Goal: Task Accomplishment & Management: Manage account settings

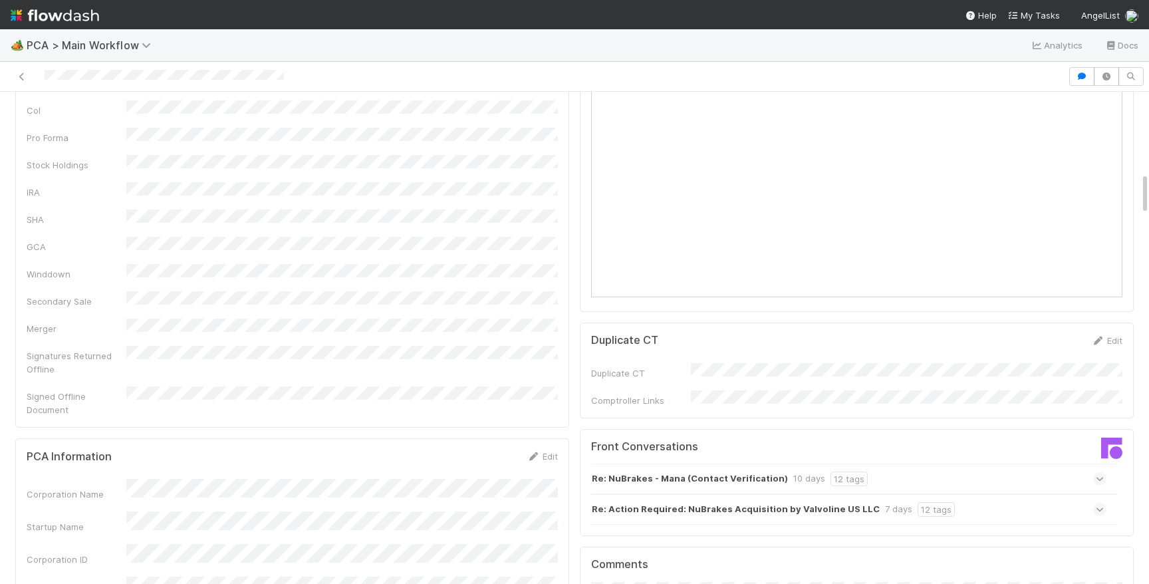
scroll to position [1325, 0]
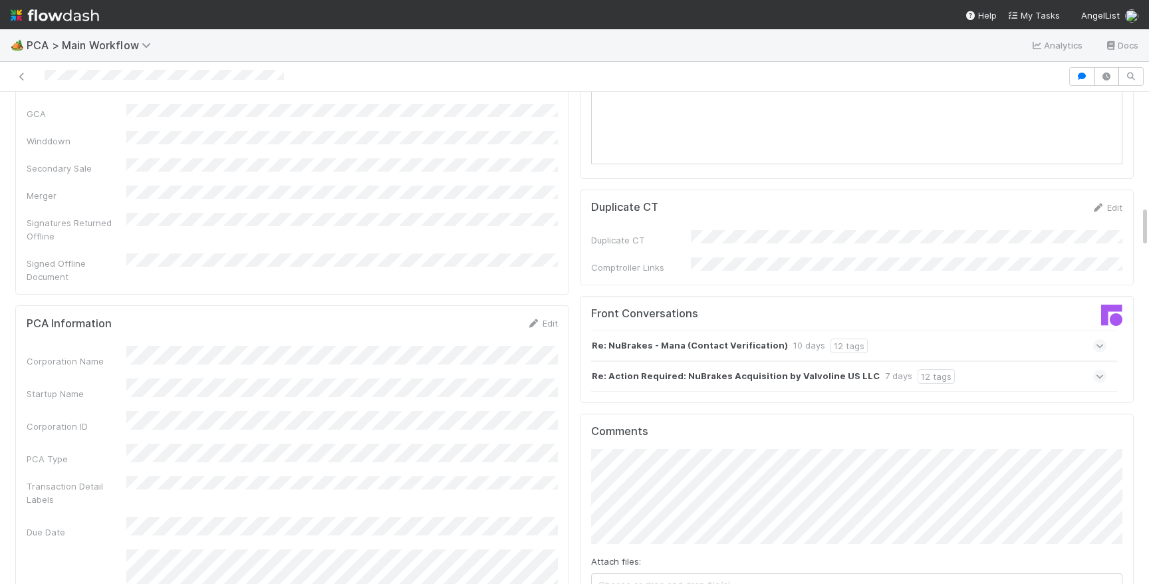
click at [996, 361] on div "Re: Action Required: NuBrakes Acquisition by Valvoline US LLC 7 days 12 tags" at bounding box center [848, 376] width 515 height 31
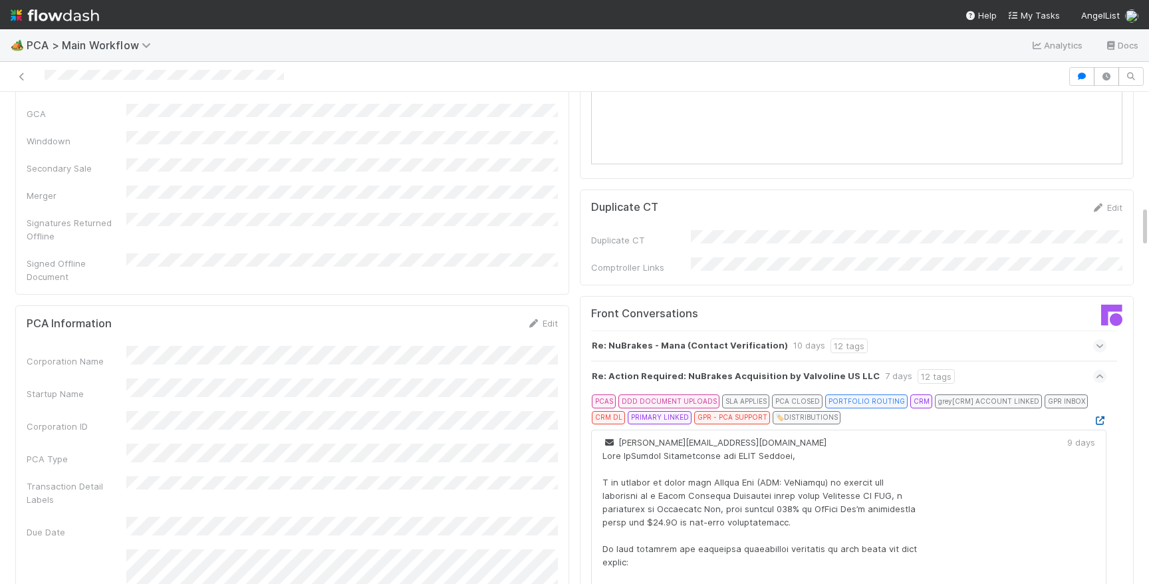
click at [1097, 416] on icon at bounding box center [1099, 420] width 13 height 9
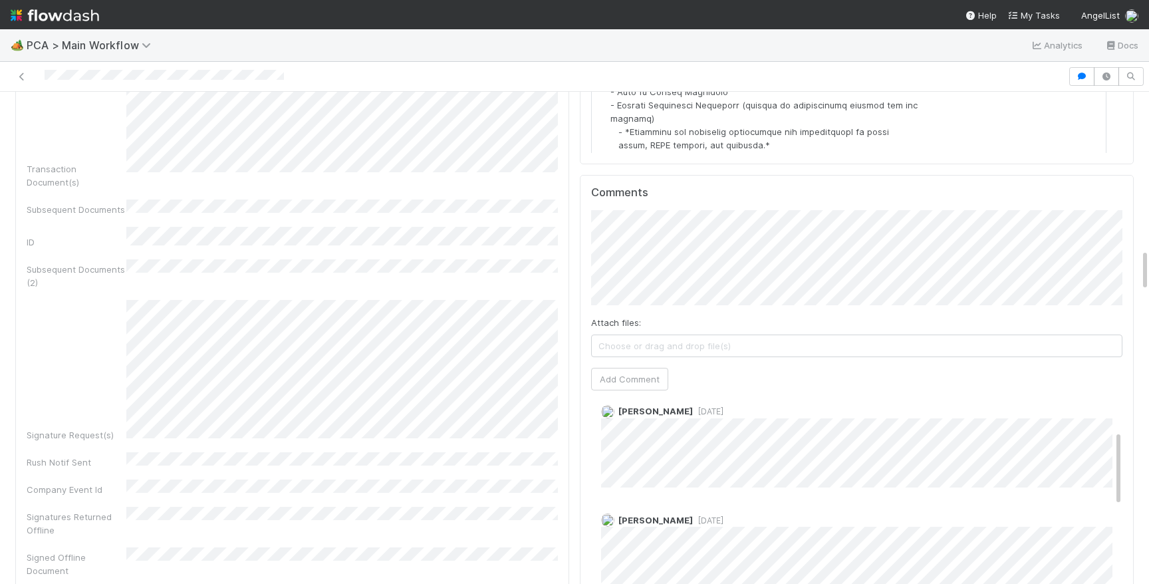
scroll to position [0, 0]
click at [632, 368] on button "Add Comment" at bounding box center [629, 379] width 77 height 23
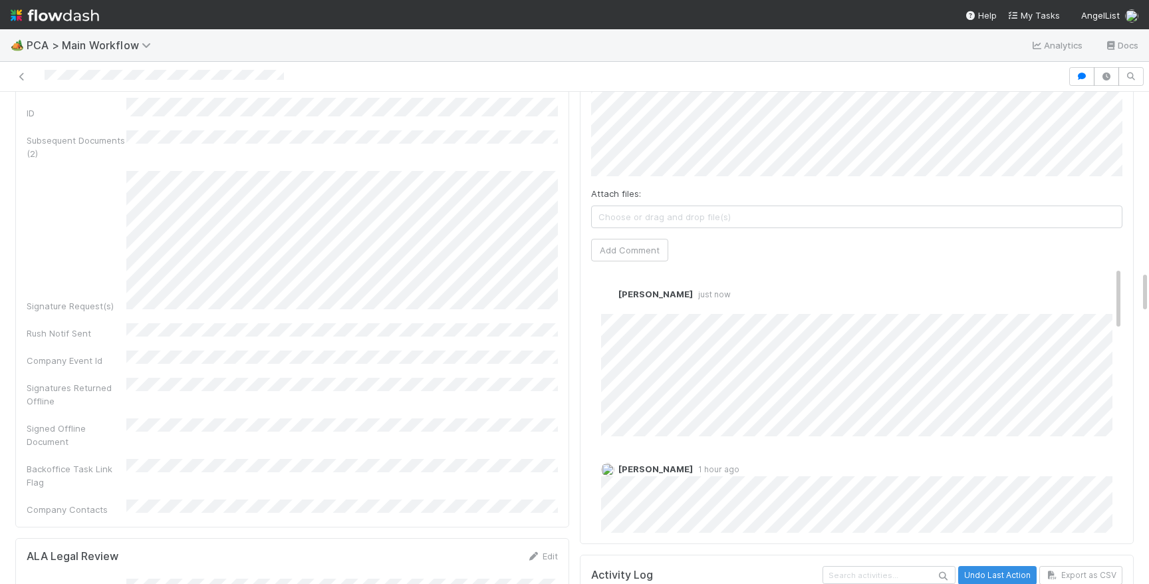
scroll to position [2207, 0]
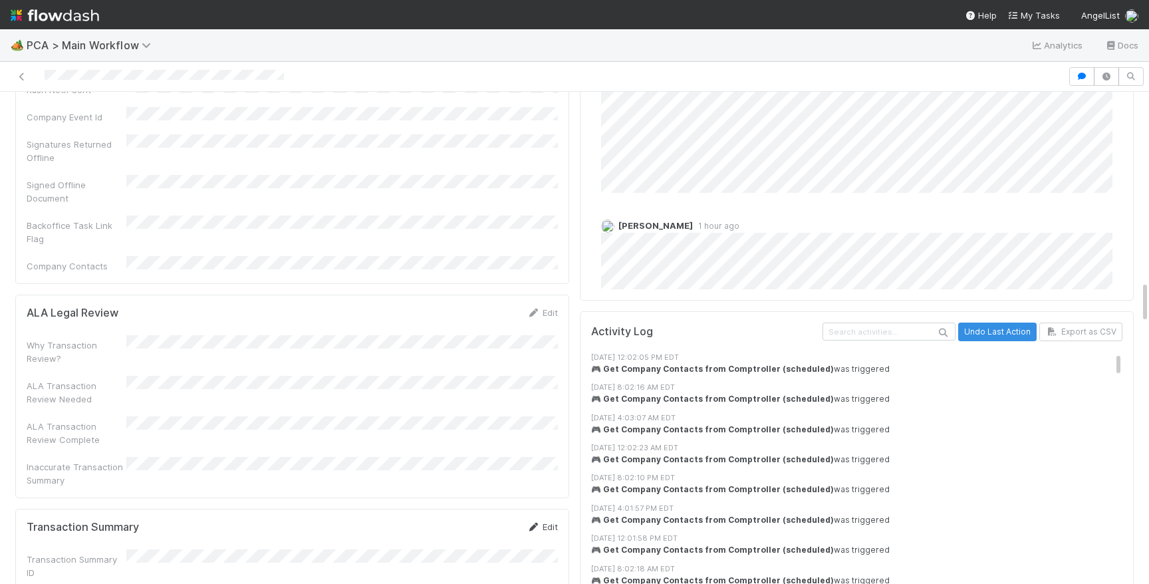
click at [548, 521] on link "Edit" at bounding box center [542, 526] width 31 height 11
click at [495, 520] on button "Save" at bounding box center [487, 531] width 38 height 23
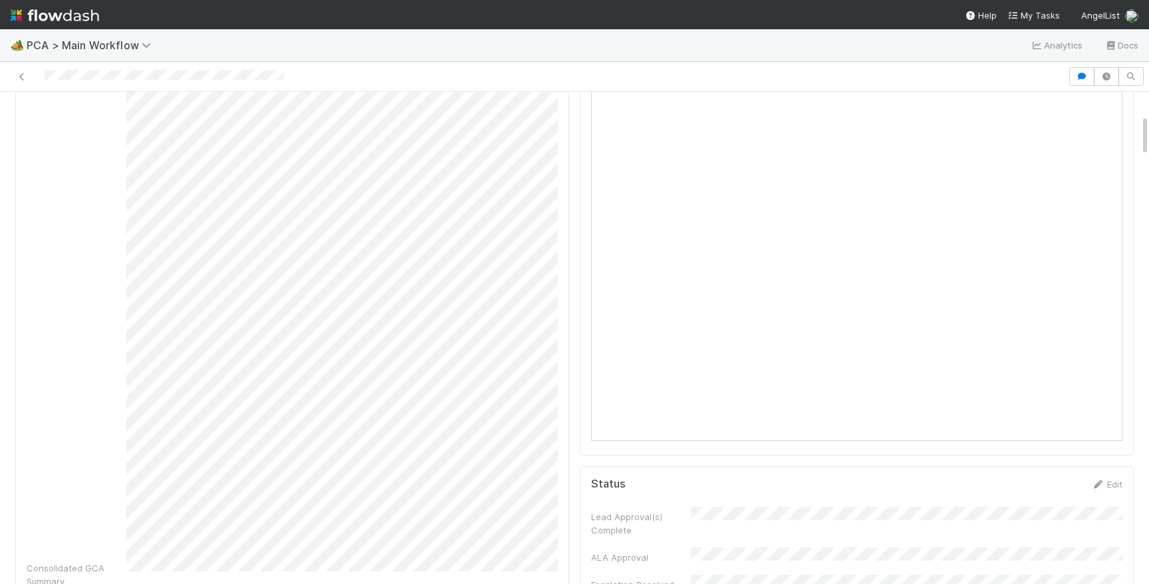
scroll to position [0, 0]
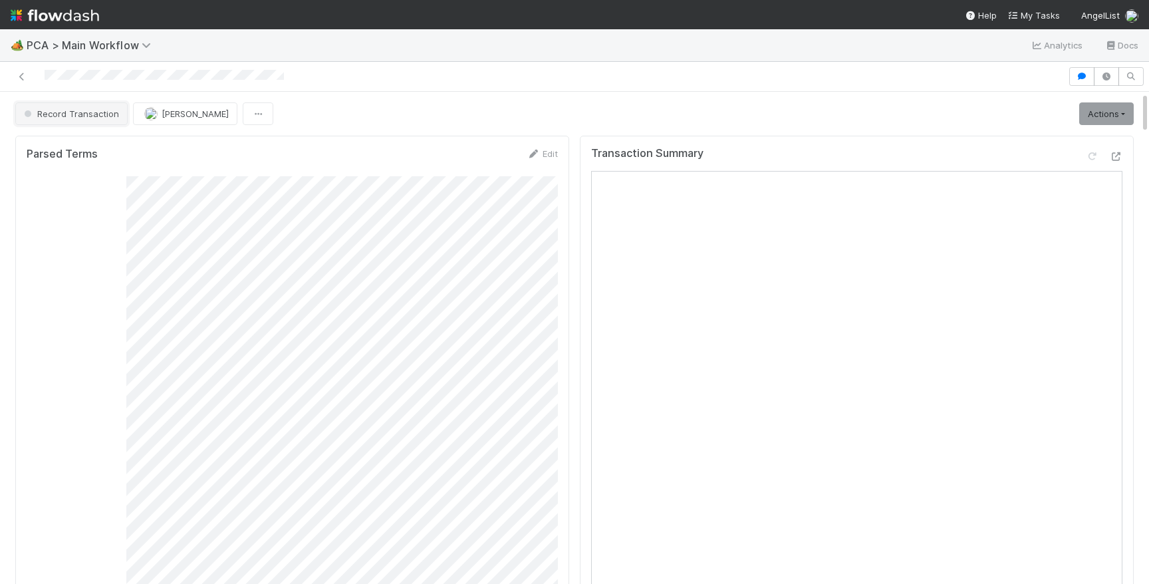
click at [69, 112] on span "Record Transaction" at bounding box center [70, 113] width 98 height 11
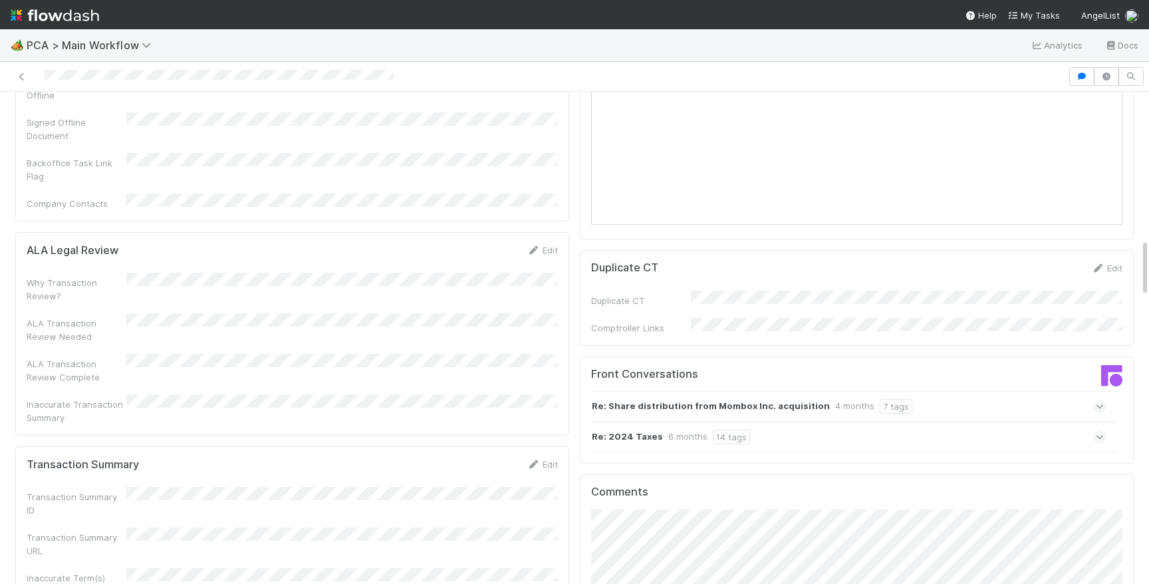
scroll to position [1256, 0]
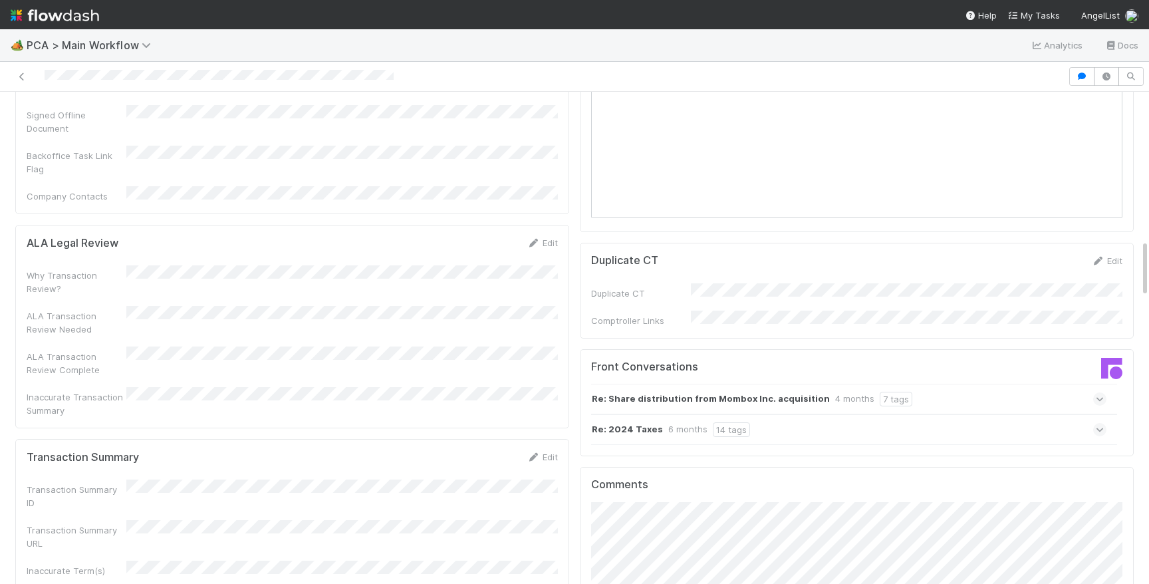
click at [85, 13] on img at bounding box center [55, 15] width 88 height 23
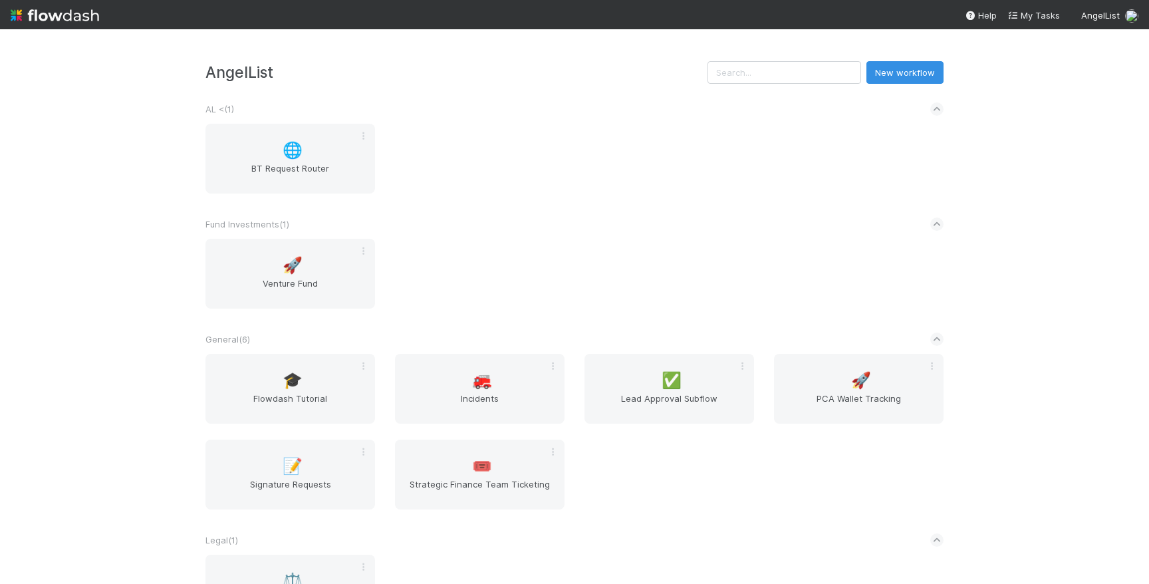
scroll to position [287, 0]
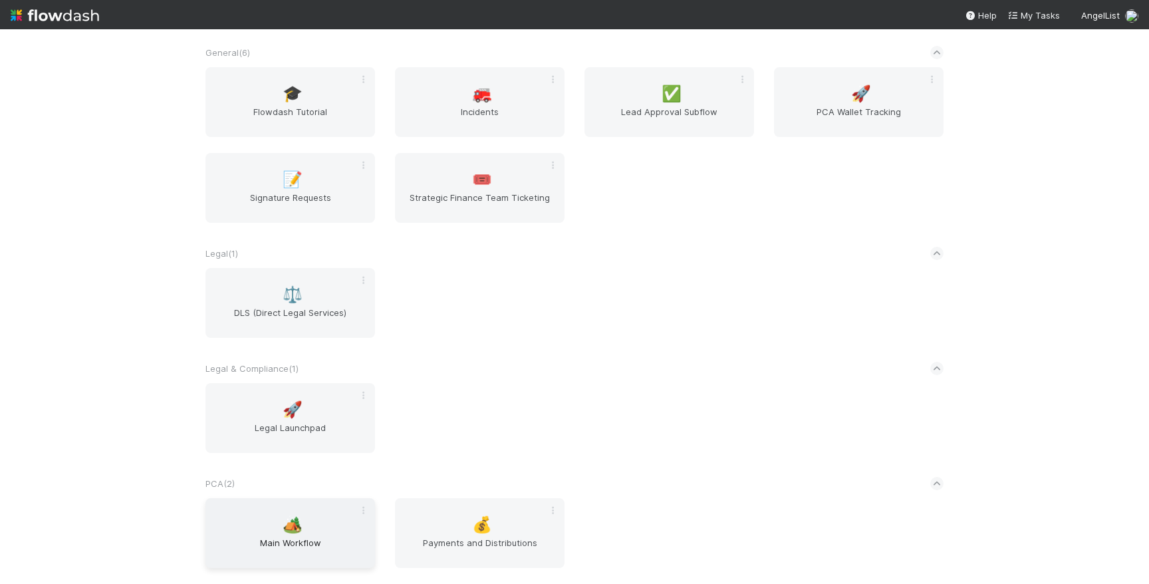
click at [303, 536] on span "Main Workflow" at bounding box center [290, 549] width 159 height 27
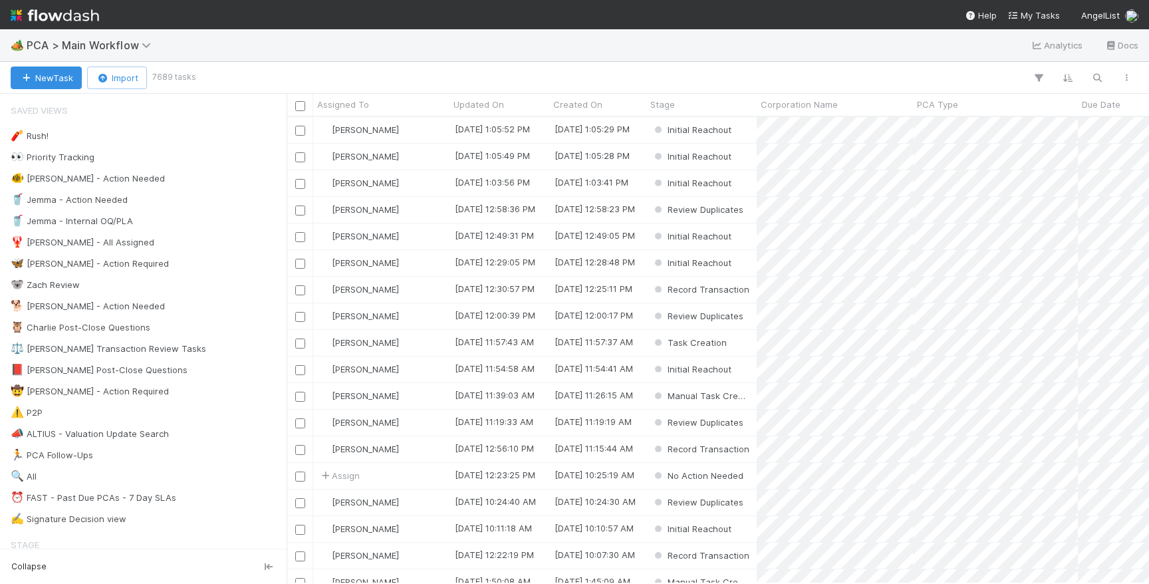
scroll to position [466, 863]
click at [192, 362] on div "📕 [PERSON_NAME] Post-Close Questions 17" at bounding box center [147, 370] width 273 height 17
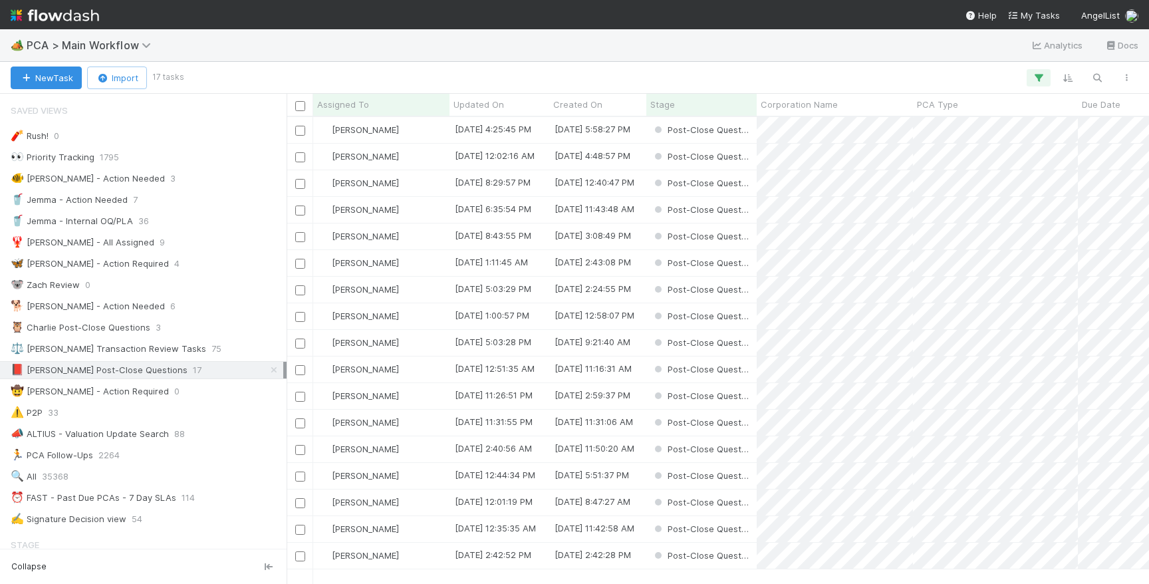
scroll to position [466, 863]
click at [756, 134] on div "Post-Close Question" at bounding box center [701, 130] width 110 height 26
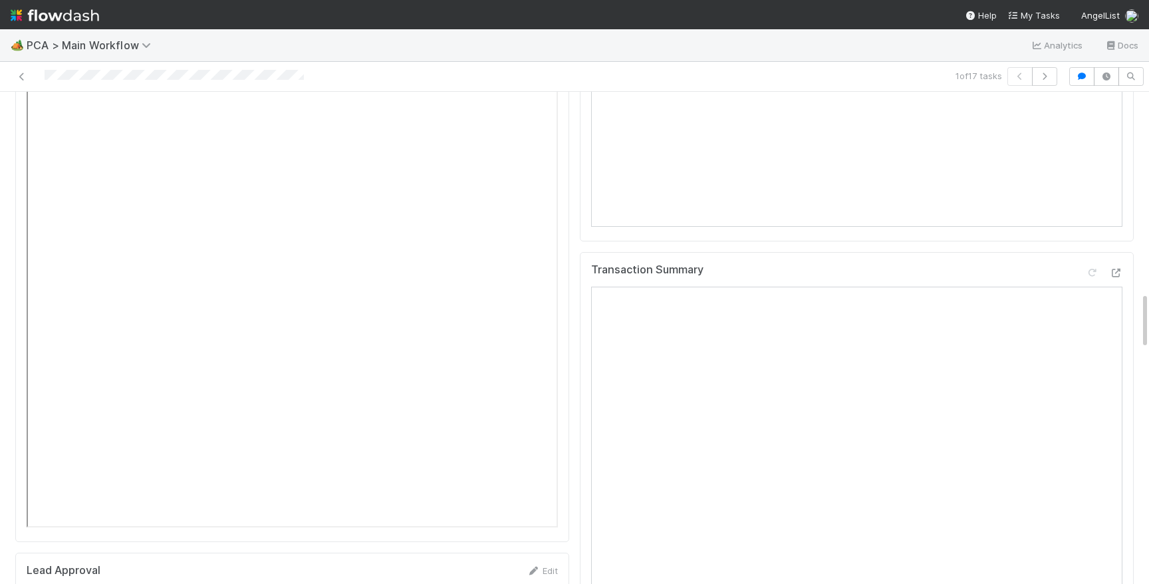
scroll to position [1544, 0]
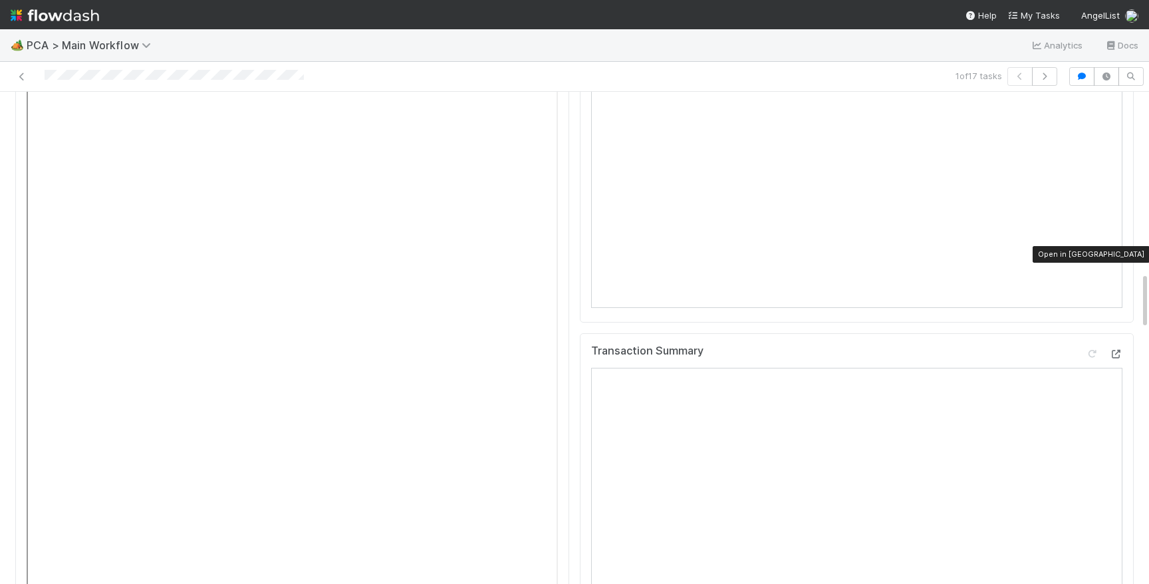
click at [1115, 350] on icon at bounding box center [1115, 354] width 13 height 9
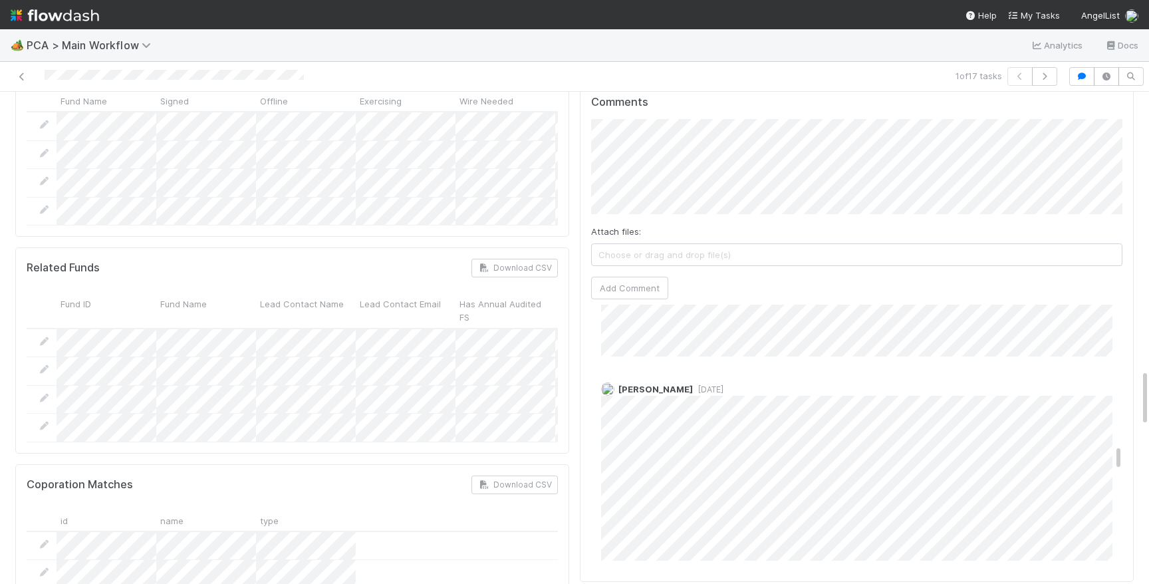
scroll to position [1393, 0]
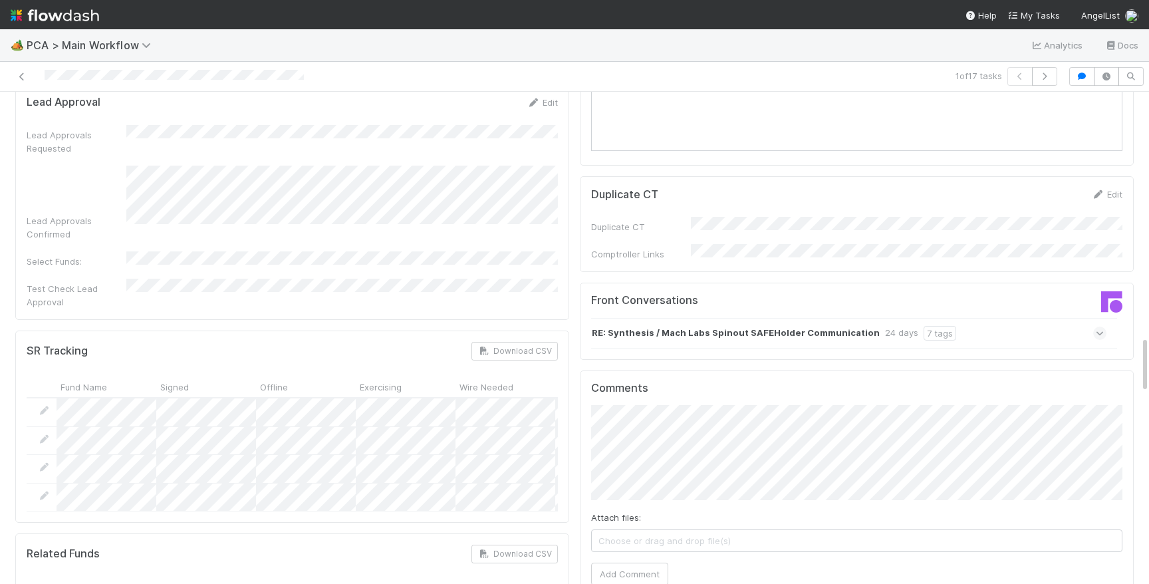
scroll to position [2093, 0]
click at [1011, 319] on div "RE: Synthesis / Mach Labs Spinout SAFEHolder Communication 24 days 7 tags" at bounding box center [848, 334] width 515 height 31
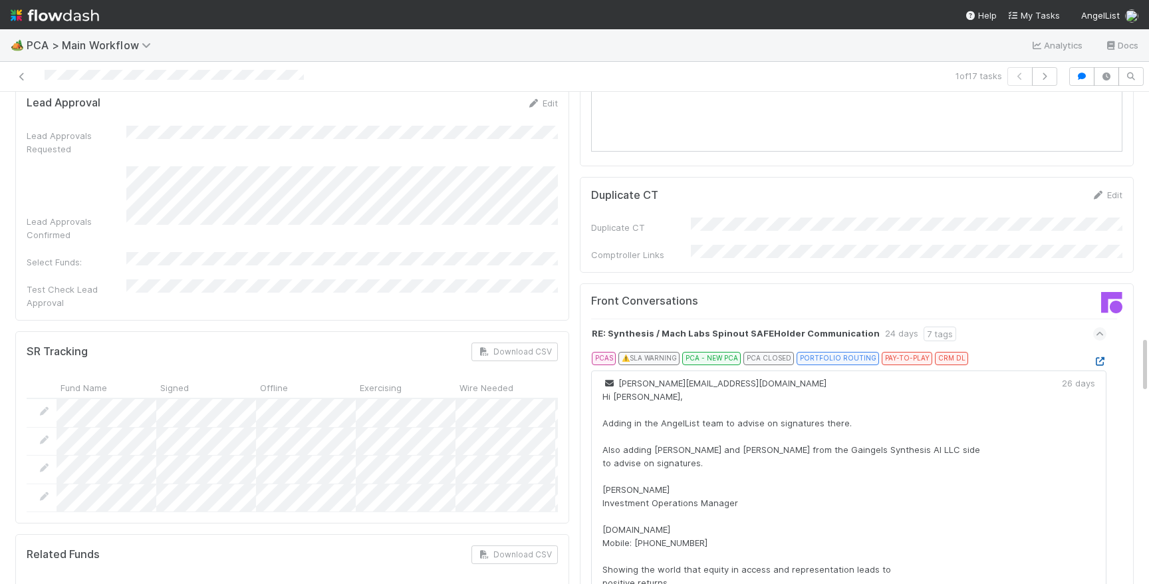
click at [1100, 357] on icon at bounding box center [1099, 361] width 13 height 9
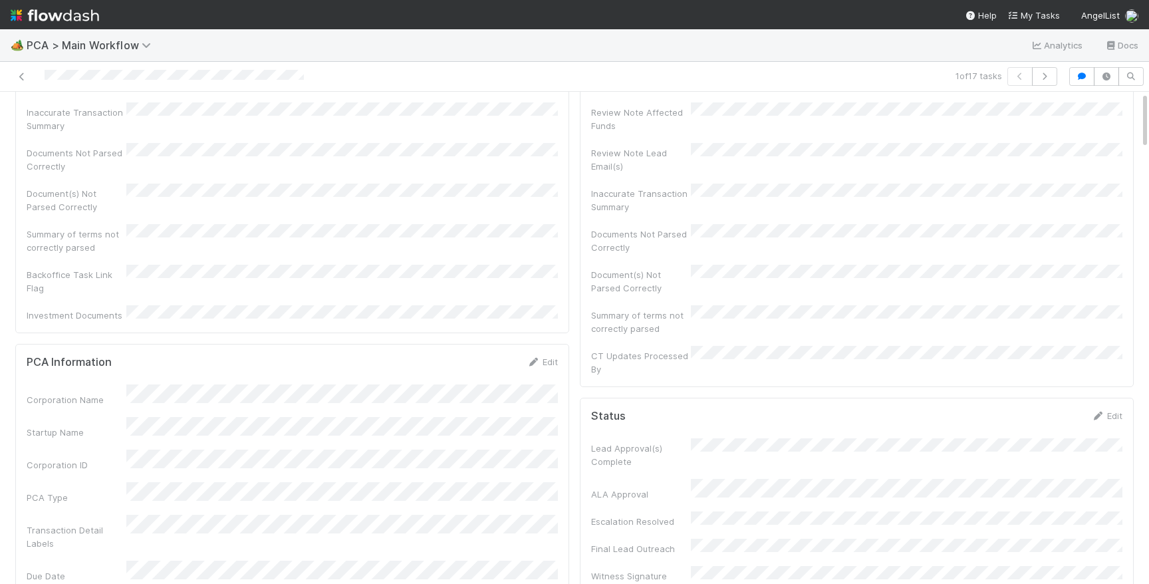
scroll to position [0, 0]
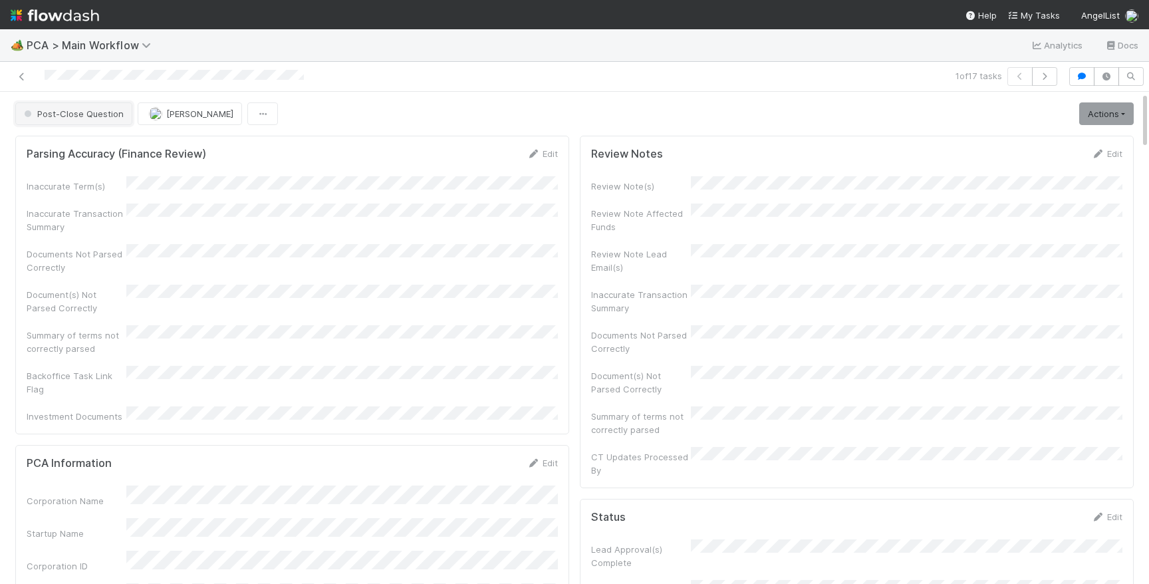
click at [83, 115] on span "Post-Close Question" at bounding box center [72, 113] width 102 height 11
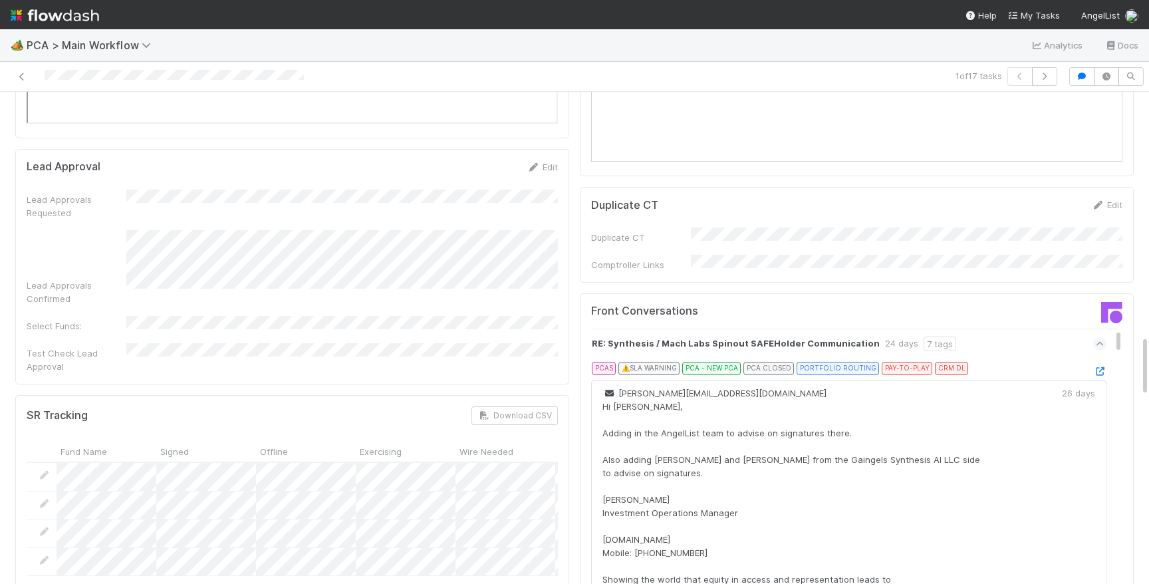
scroll to position [2018, 0]
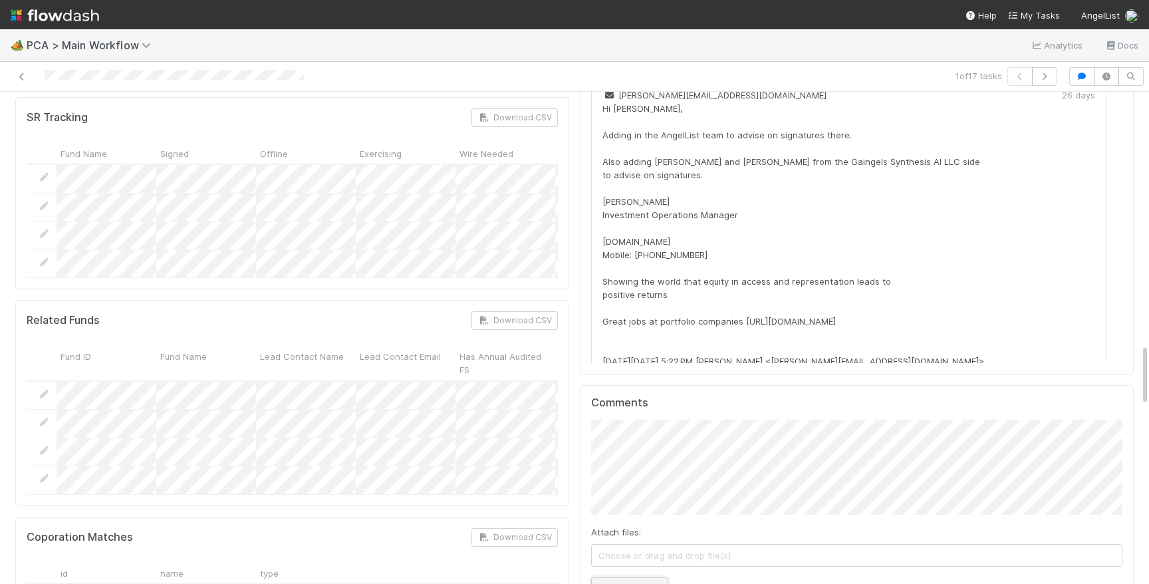
click at [635, 577] on button "Add Comment" at bounding box center [629, 588] width 77 height 23
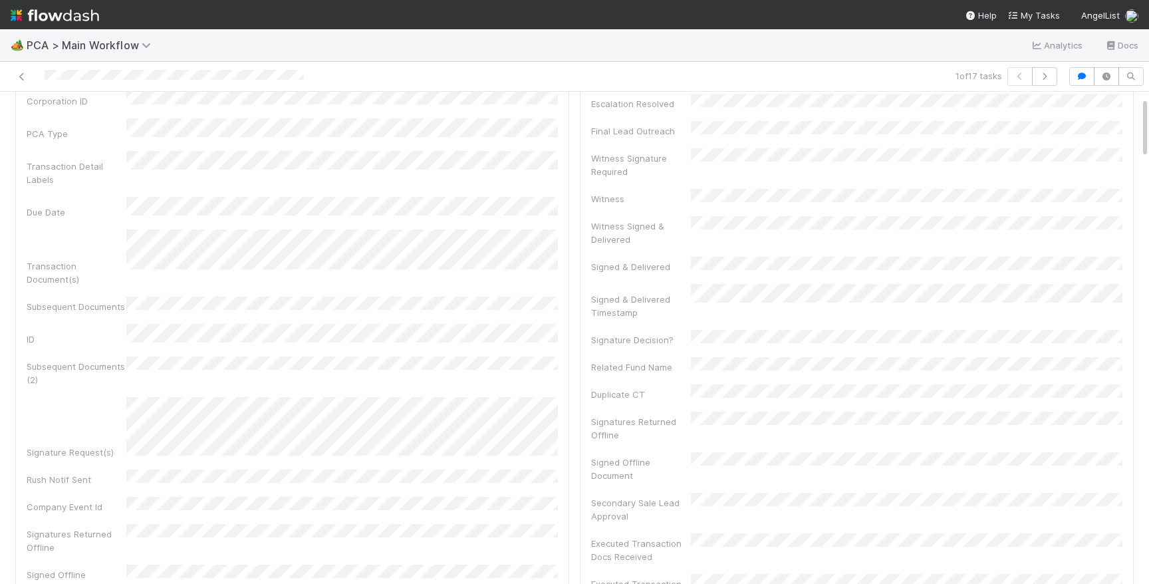
scroll to position [0, 0]
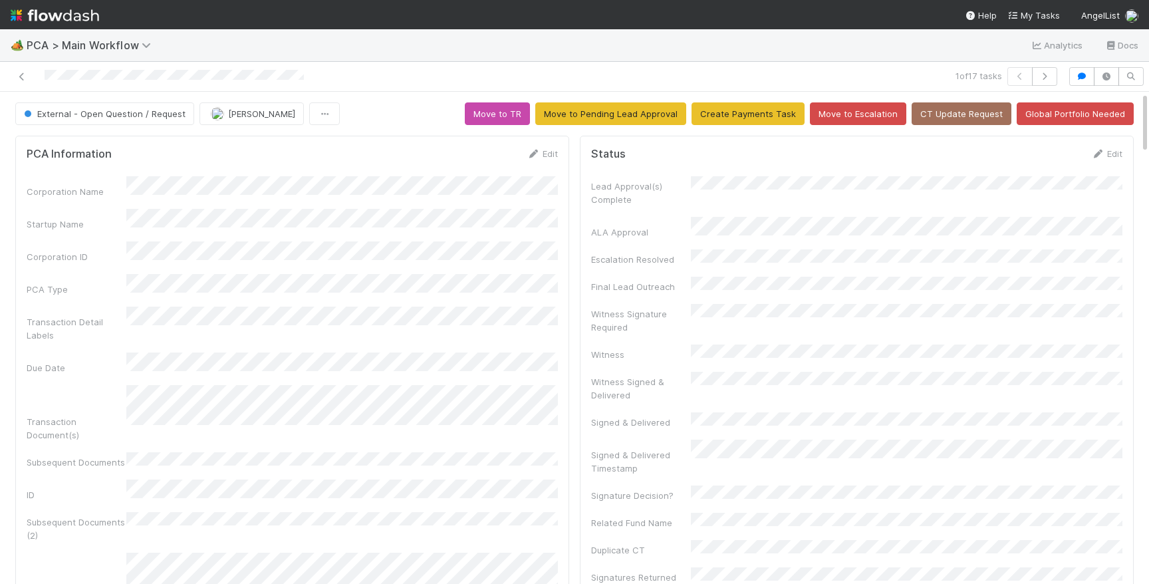
click at [150, 70] on div at bounding box center [174, 77] width 259 height 14
click at [86, 13] on img at bounding box center [55, 15] width 88 height 23
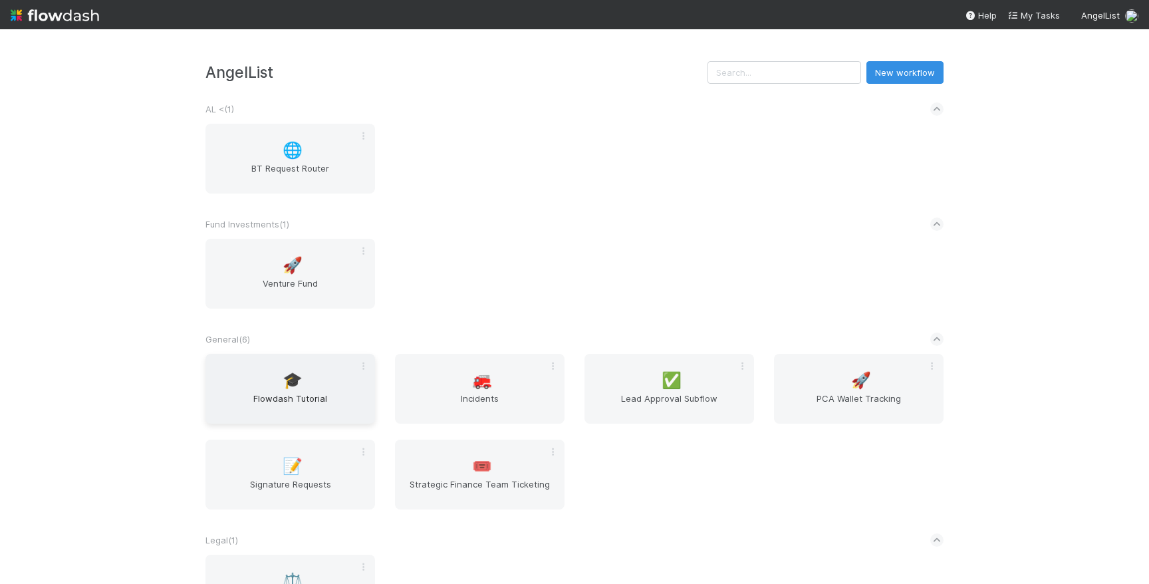
scroll to position [287, 0]
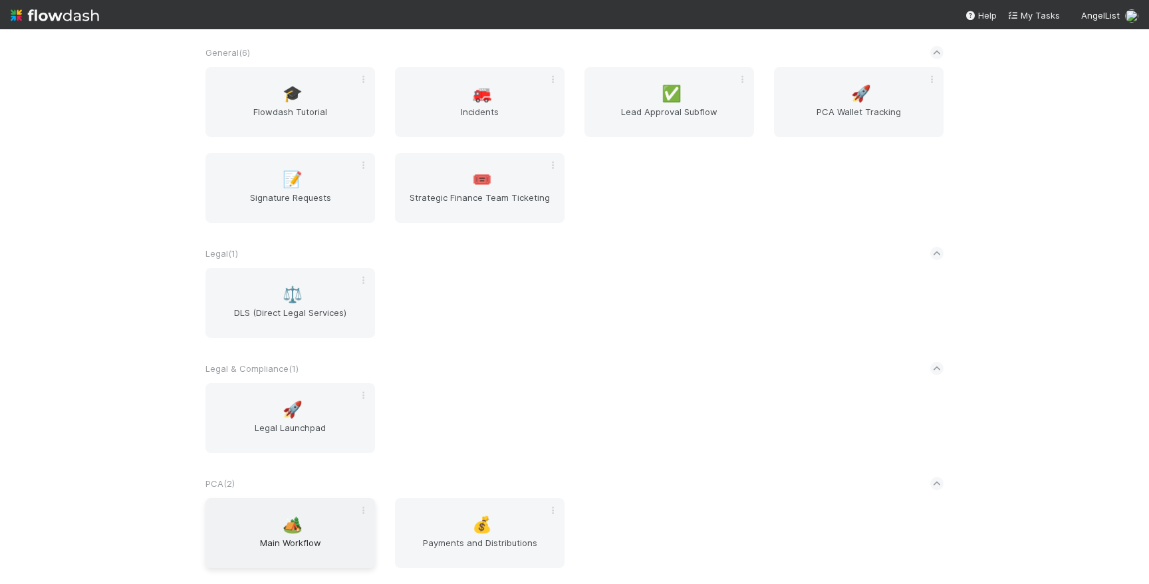
click at [313, 546] on span "Main Workflow" at bounding box center [290, 549] width 159 height 27
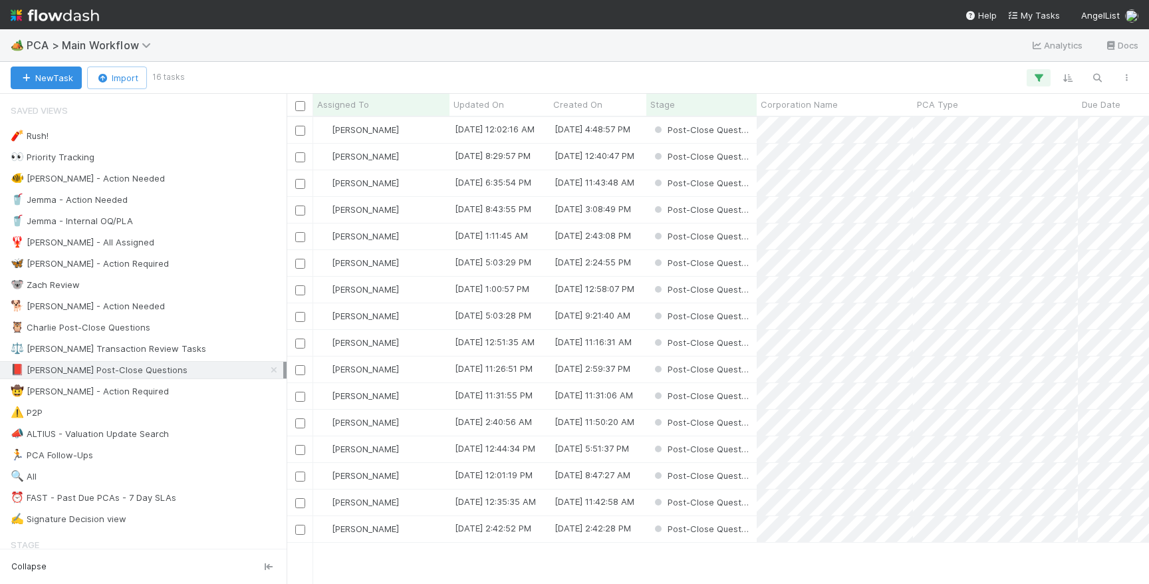
scroll to position [466, 863]
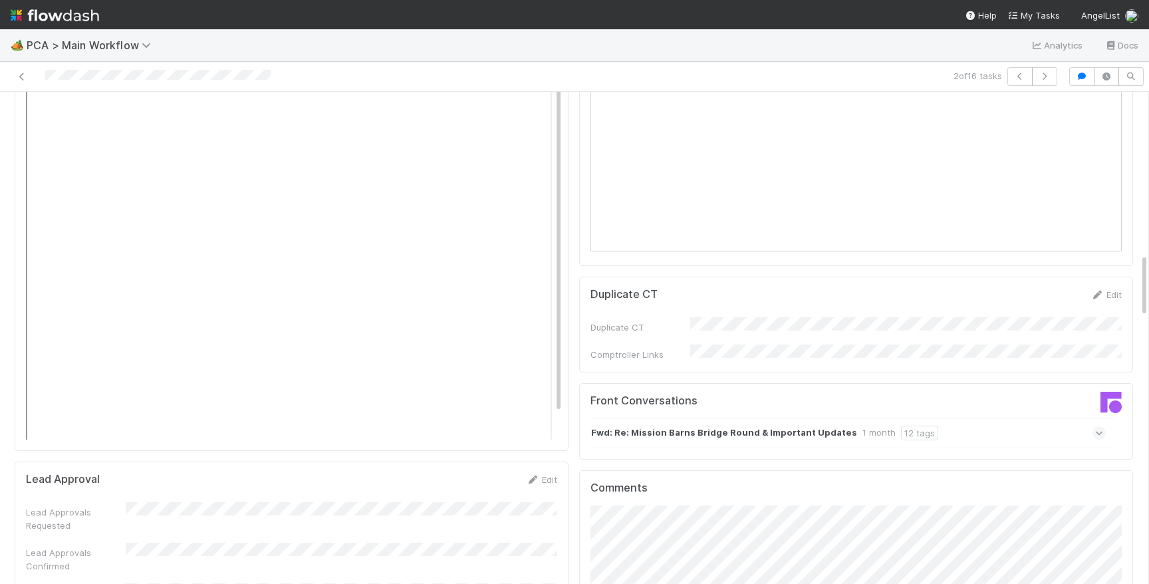
scroll to position [1712, 0]
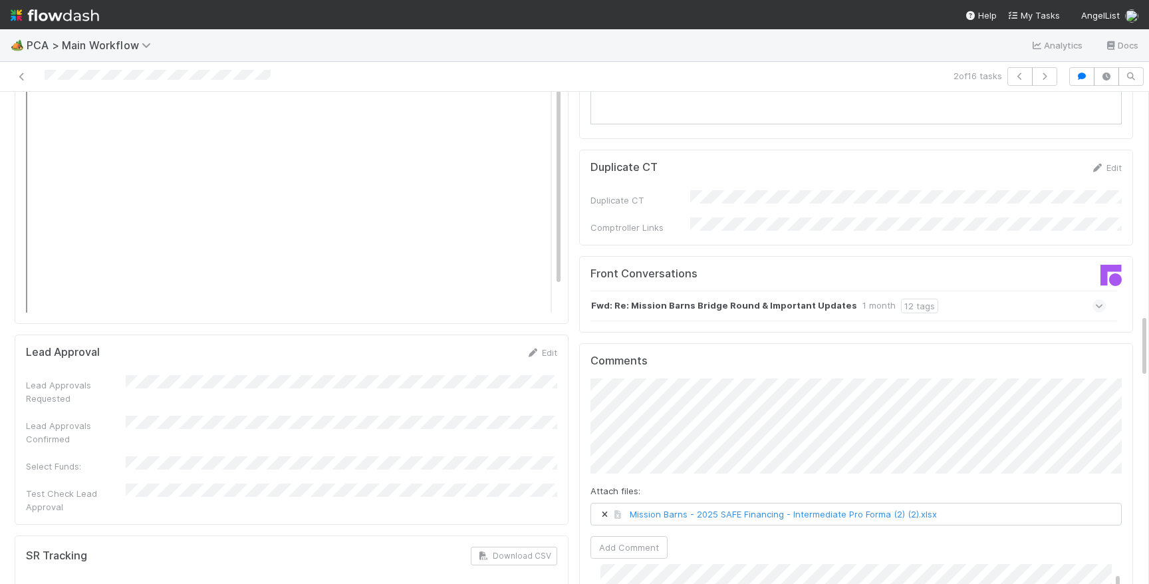
click at [819, 379] on div "Attach files: Mission Barns - 2025 SAFE Financing - Intermediate Pro Forma (2) …" at bounding box center [856, 468] width 531 height 180
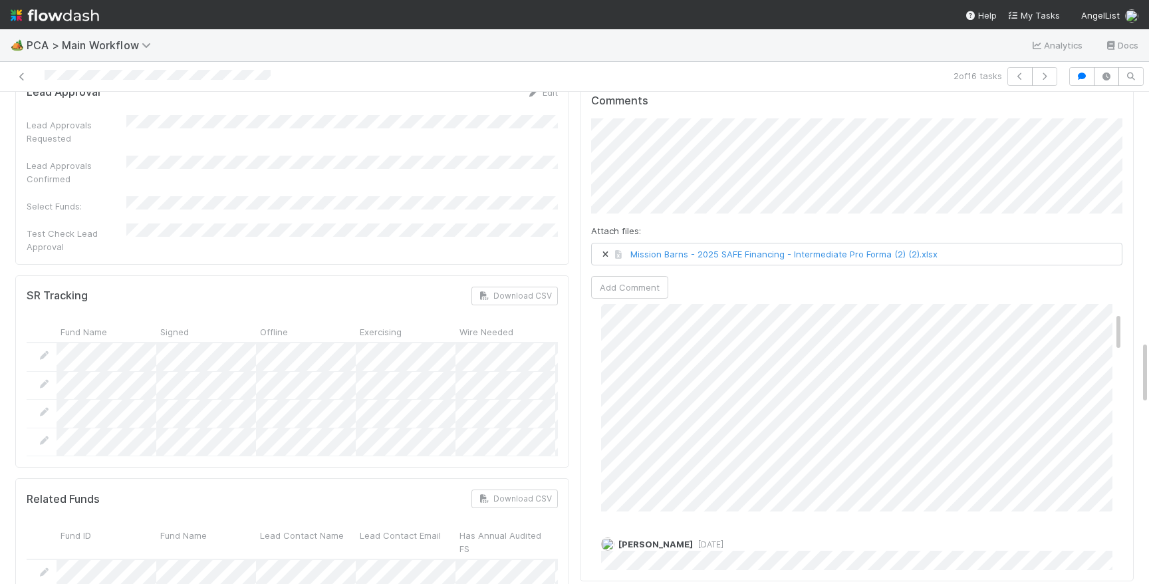
scroll to position [1770, 0]
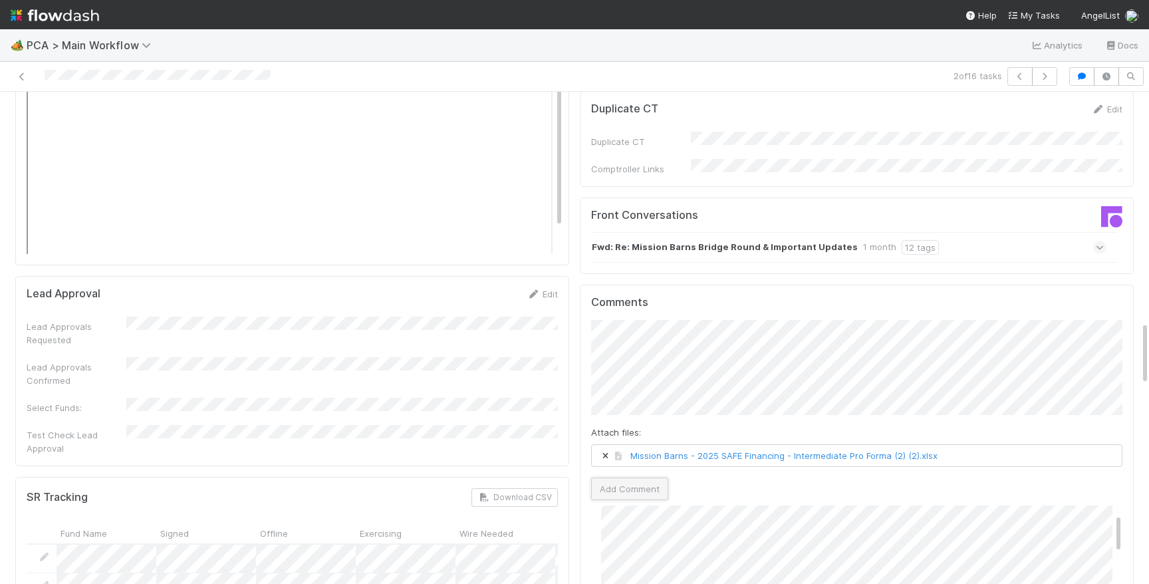
click at [648, 478] on button "Add Comment" at bounding box center [629, 489] width 77 height 23
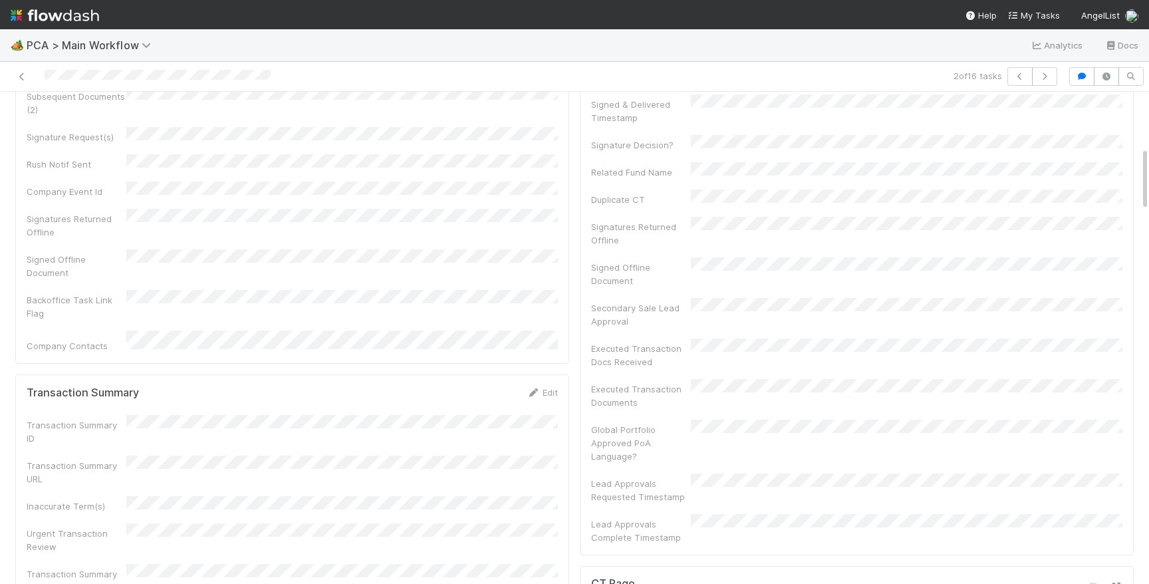
scroll to position [0, 0]
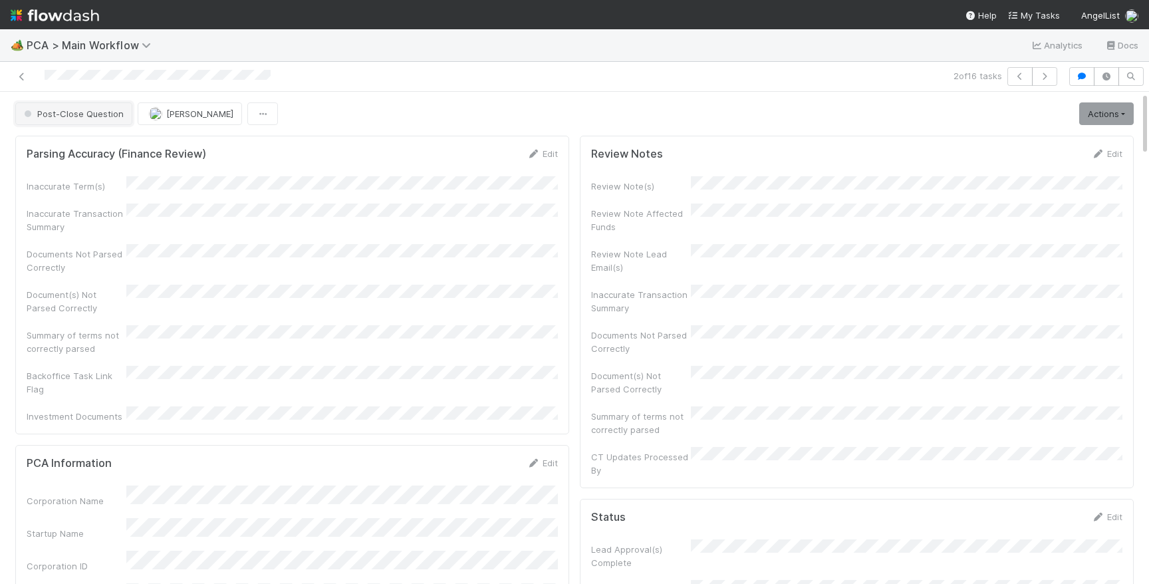
click at [93, 118] on button "Post-Close Question" at bounding box center [73, 113] width 117 height 23
click at [150, 66] on div "2 of 16 tasks" at bounding box center [574, 77] width 1149 height 30
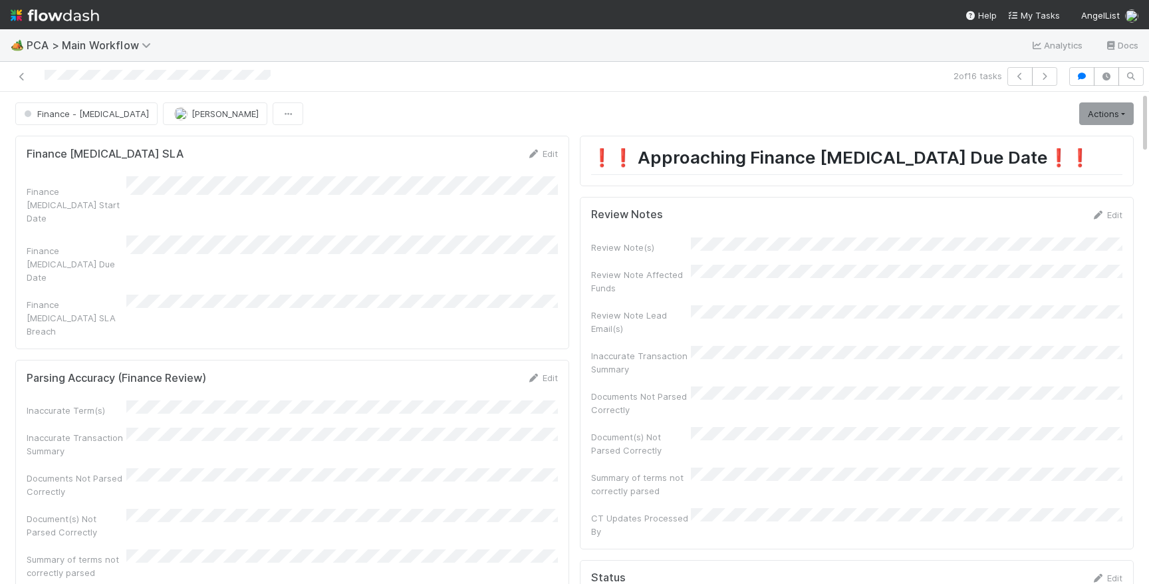
click at [150, 66] on div "2 of 16 tasks" at bounding box center [574, 77] width 1149 height 30
click at [90, 13] on img at bounding box center [55, 15] width 88 height 23
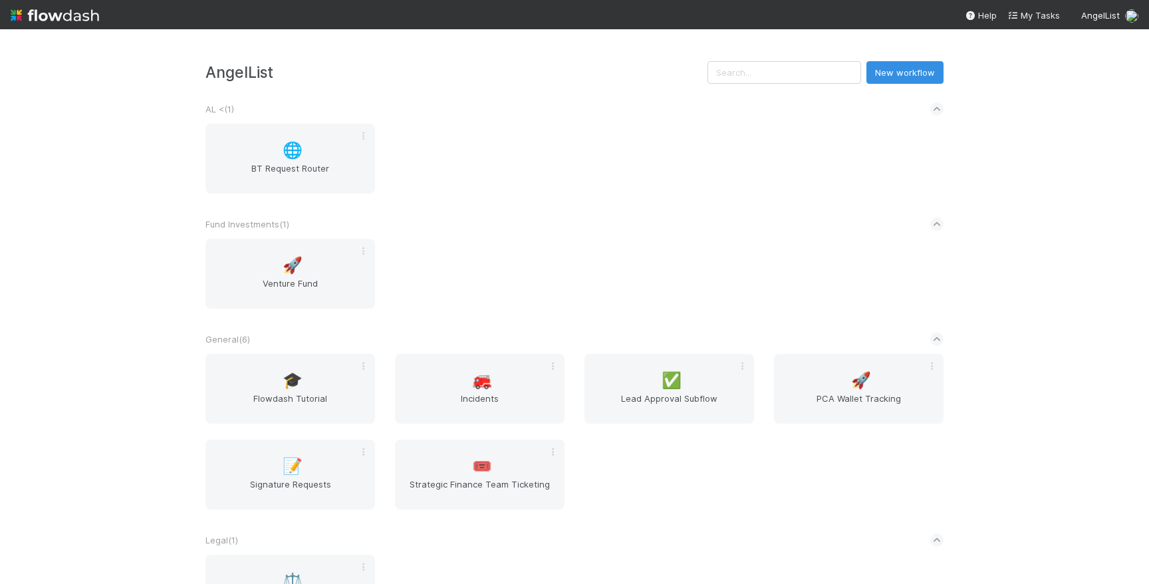
scroll to position [287, 0]
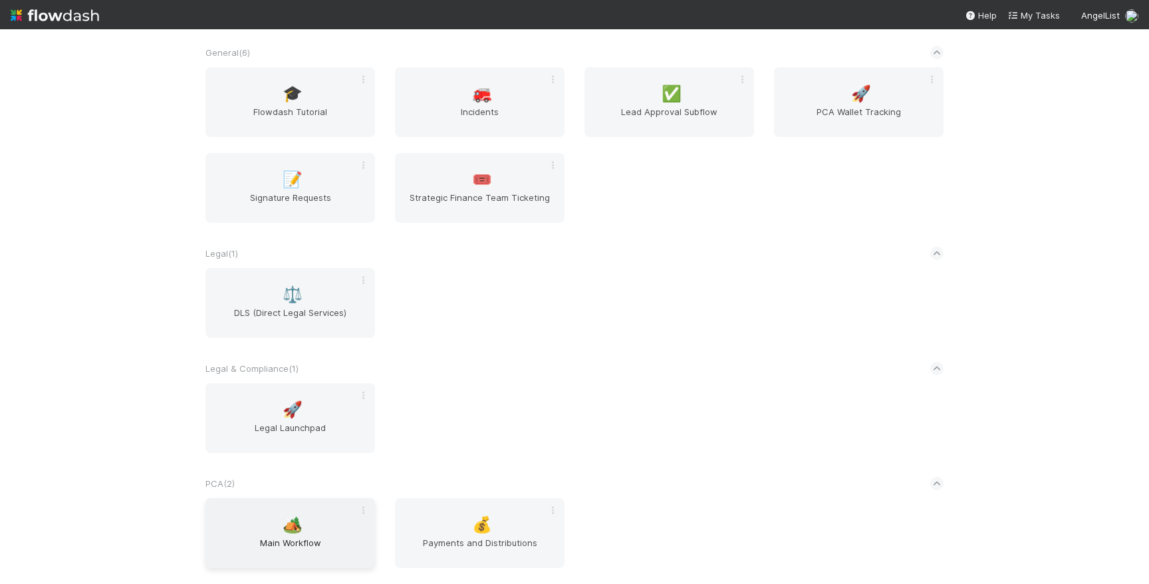
click at [336, 539] on span "Main Workflow" at bounding box center [290, 549] width 159 height 27
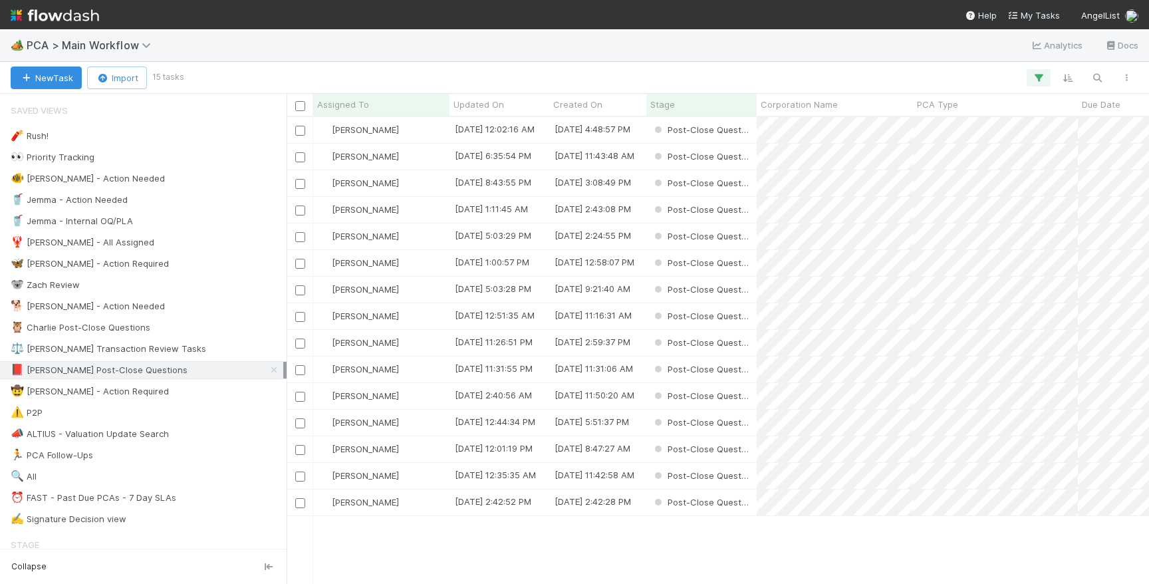
scroll to position [466, 863]
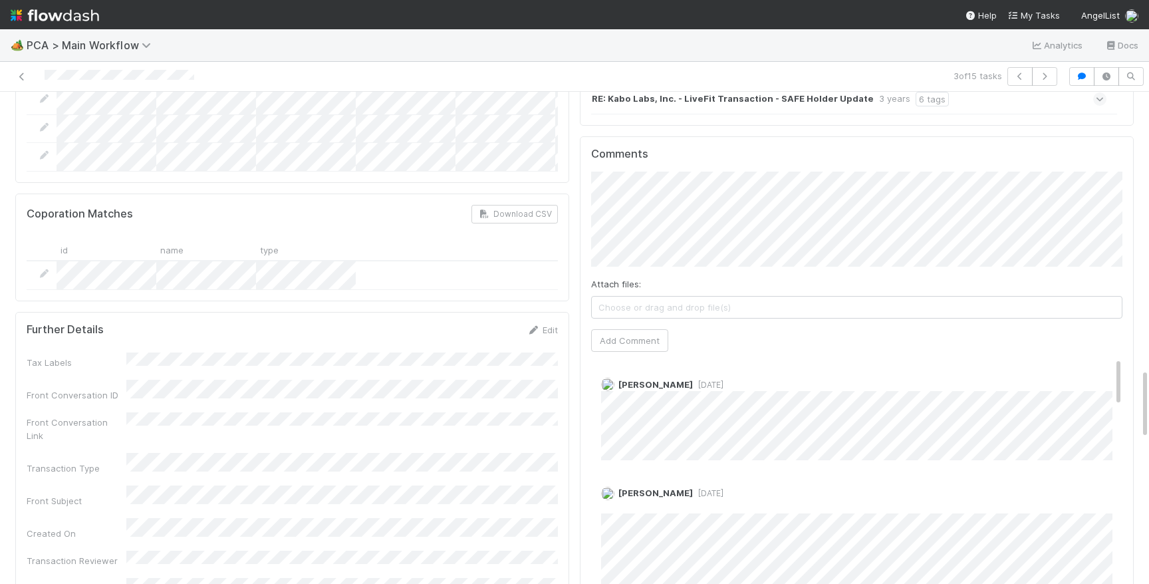
click at [783, 77] on div "3 of 15 tasks" at bounding box center [800, 76] width 527 height 19
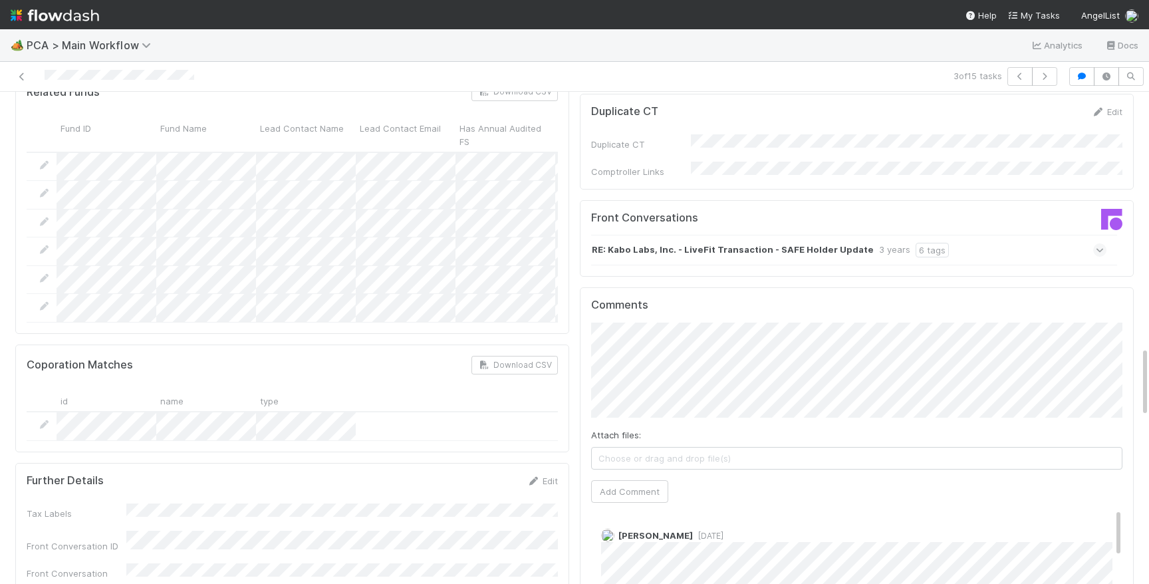
click at [629, 376] on div "Attach files: Choose or drag and drop file(s) Add Comment" at bounding box center [856, 413] width 531 height 180
click at [627, 480] on button "Add Comment" at bounding box center [629, 491] width 77 height 23
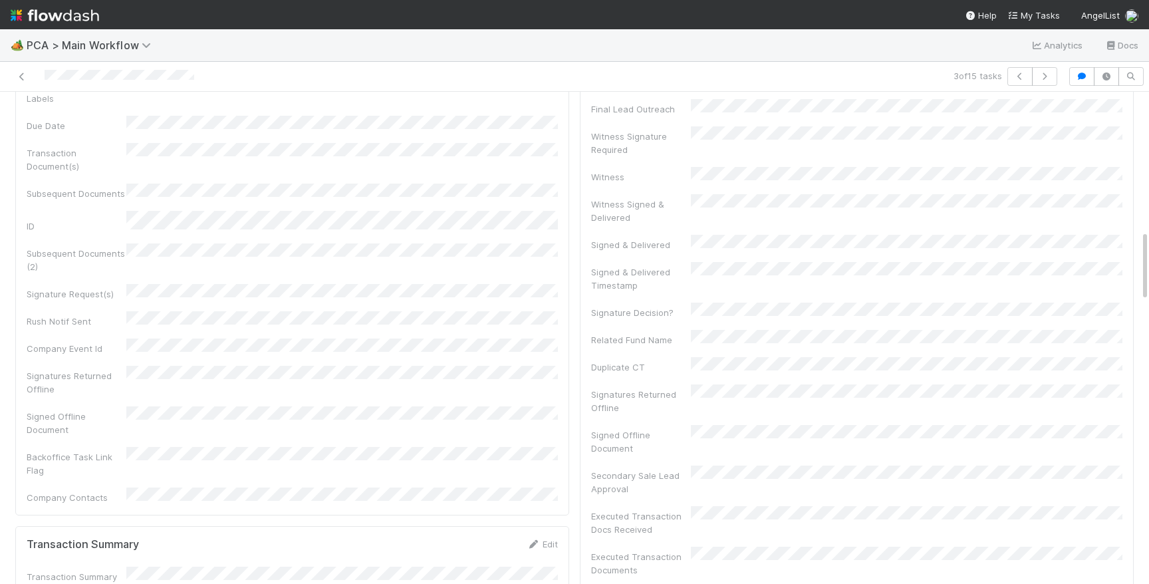
scroll to position [0, 0]
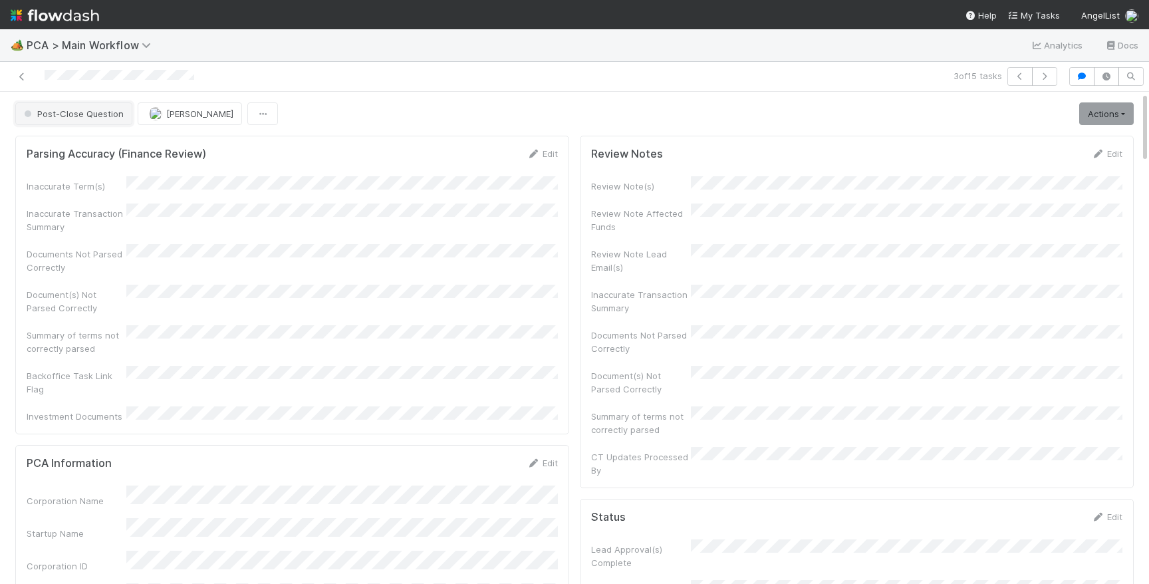
click at [73, 114] on span "Post-Close Question" at bounding box center [72, 113] width 102 height 11
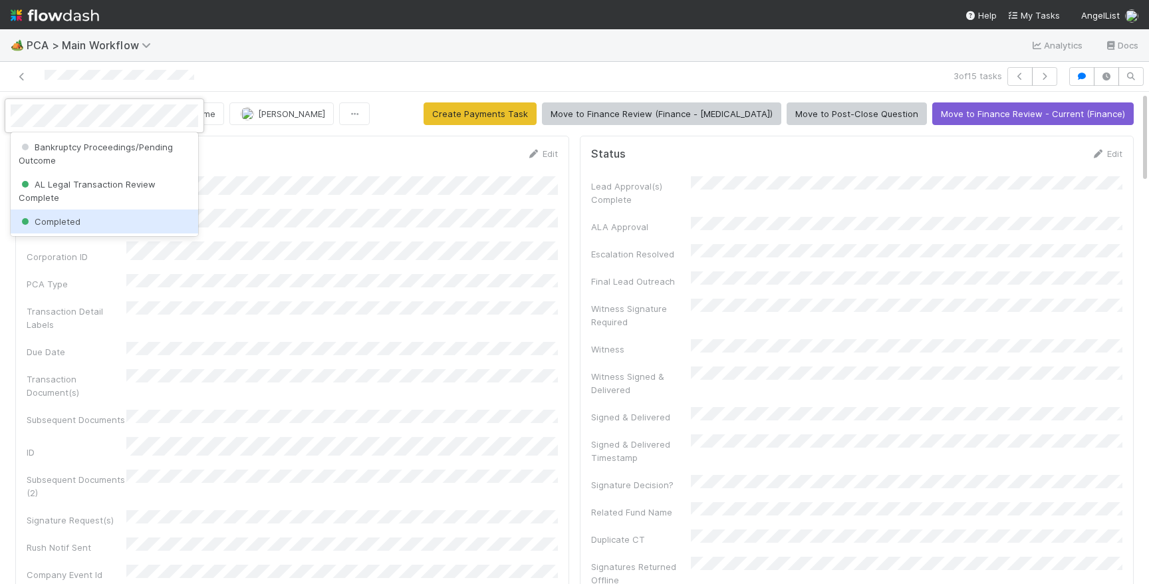
click at [78, 221] on span "Completed" at bounding box center [50, 221] width 62 height 11
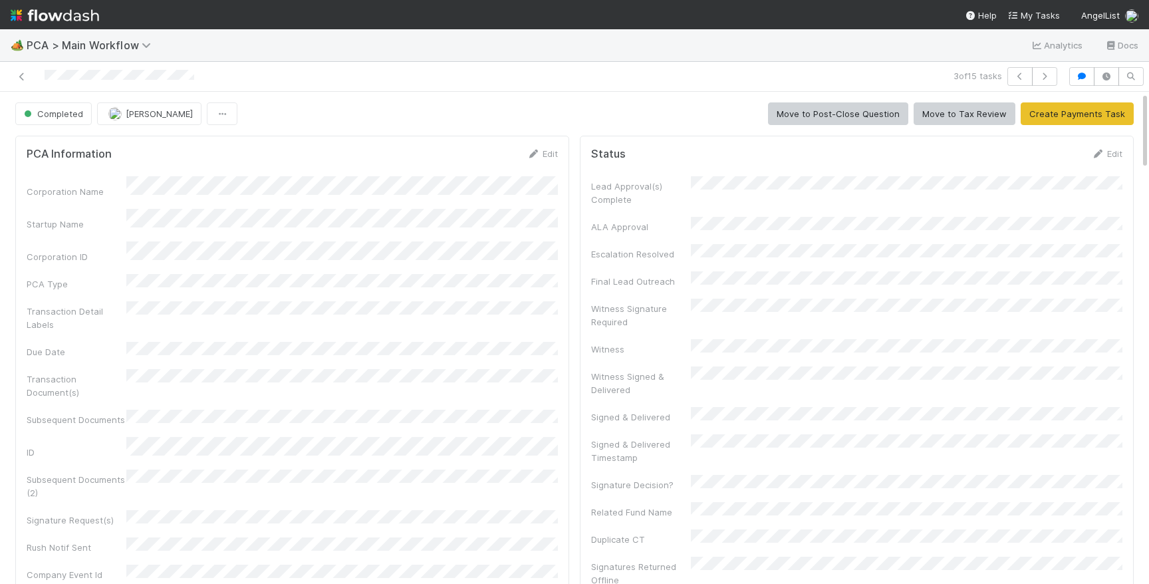
click at [82, 21] on img at bounding box center [55, 15] width 88 height 23
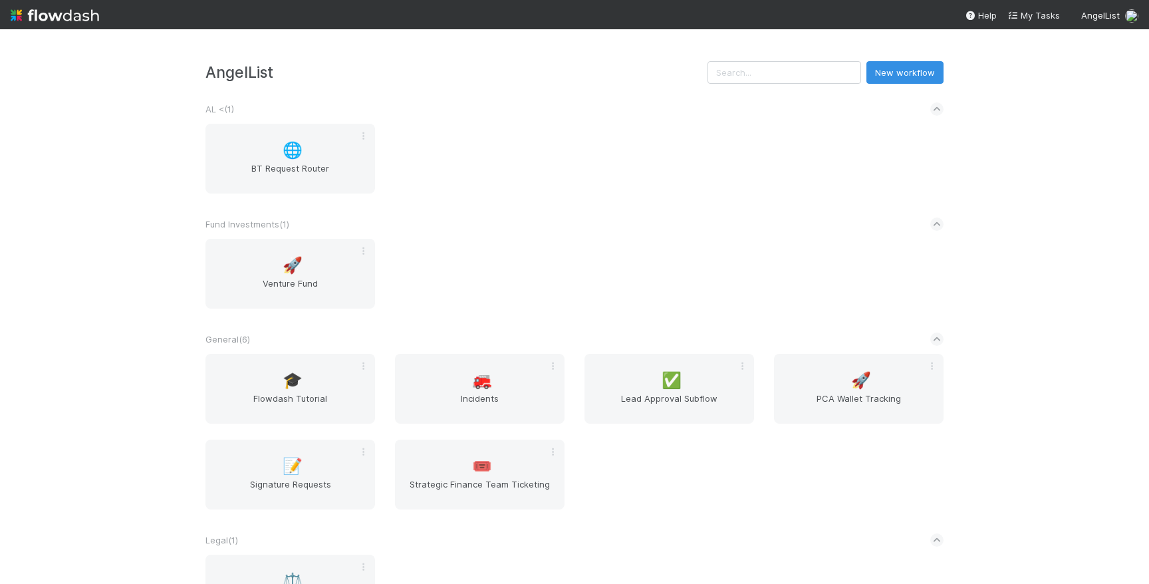
scroll to position [287, 0]
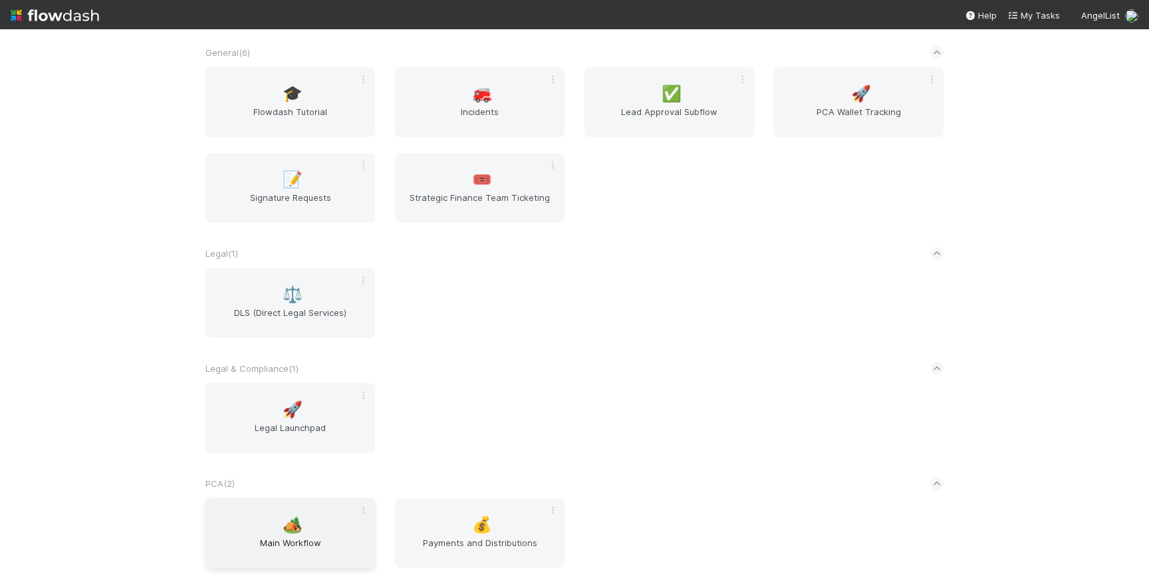
click at [283, 525] on span "🏕️" at bounding box center [293, 524] width 20 height 17
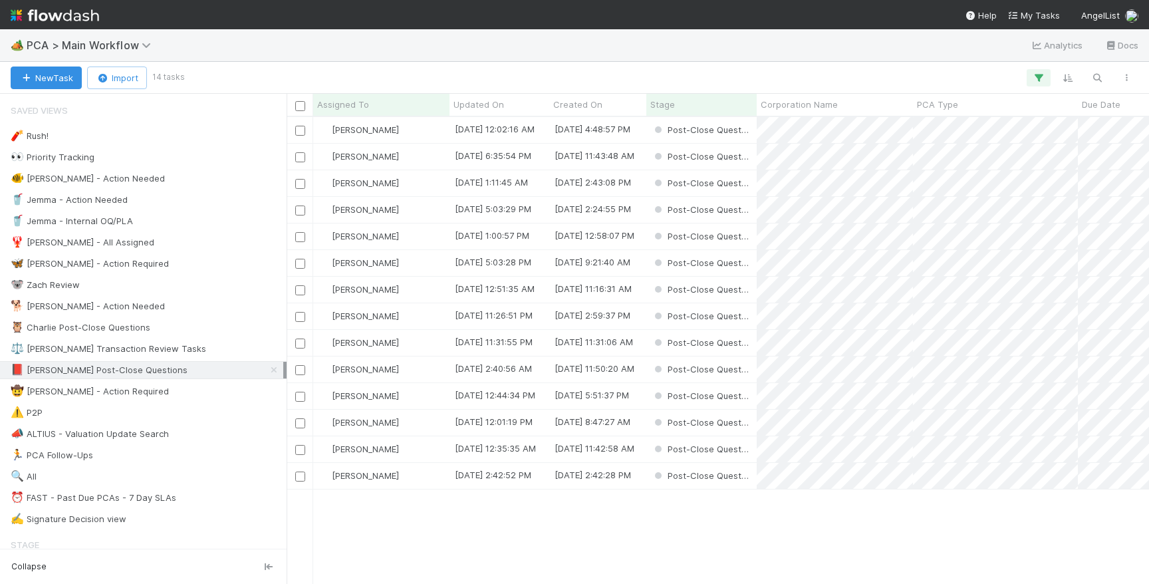
scroll to position [466, 863]
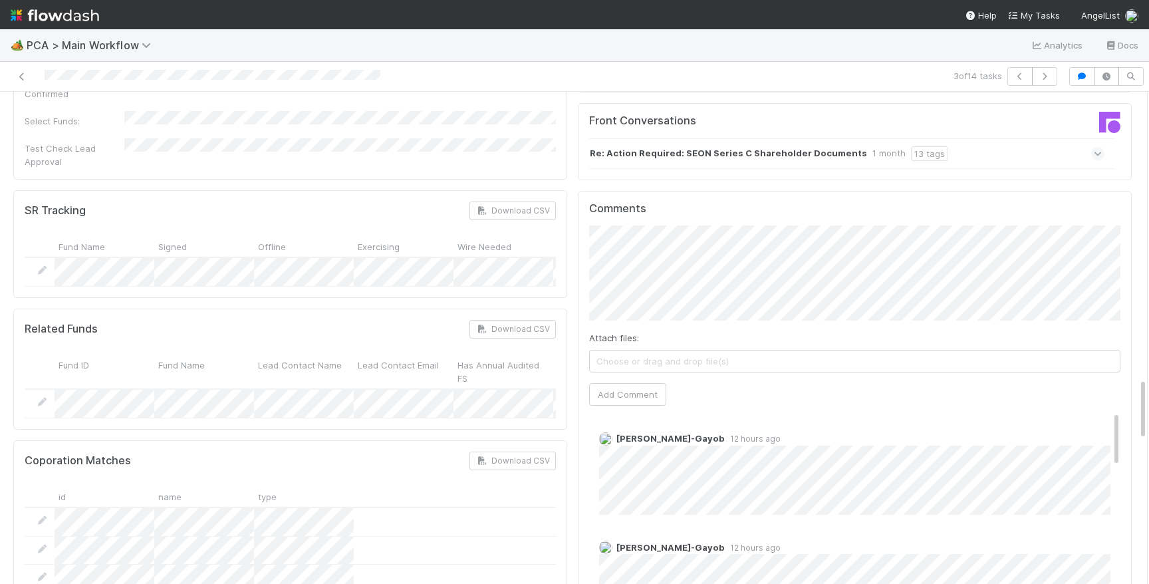
scroll to position [2262, 0]
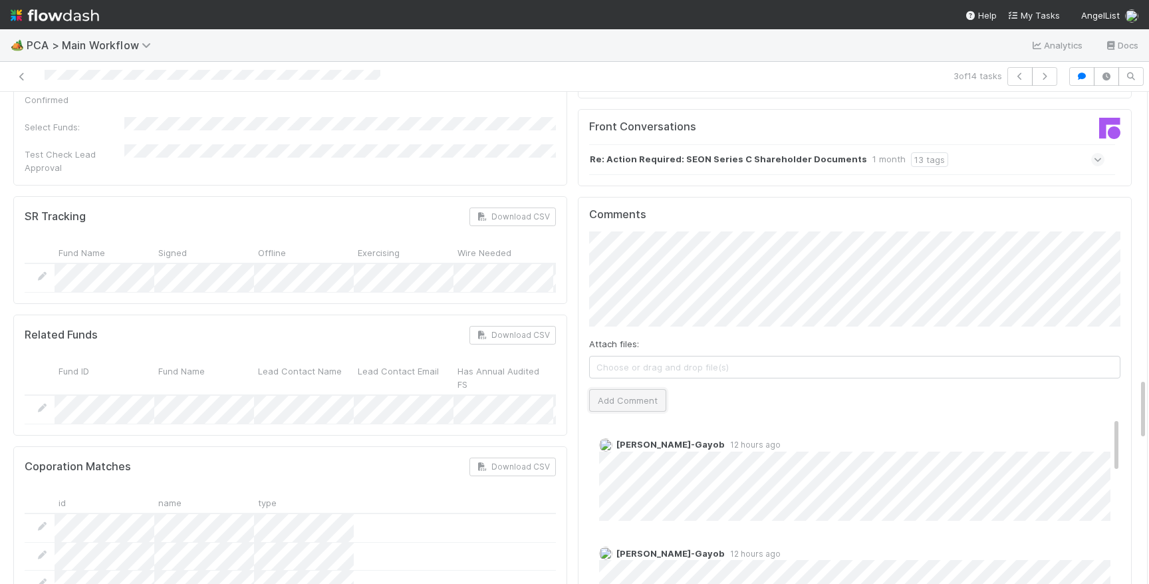
click at [619, 389] on button "Add Comment" at bounding box center [627, 400] width 77 height 23
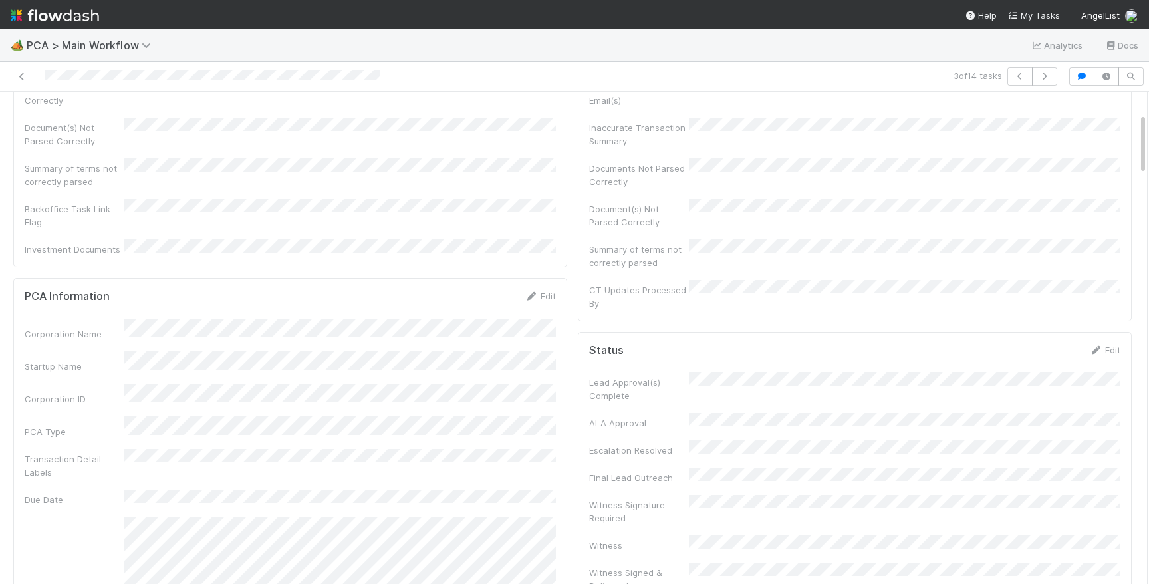
scroll to position [0, 0]
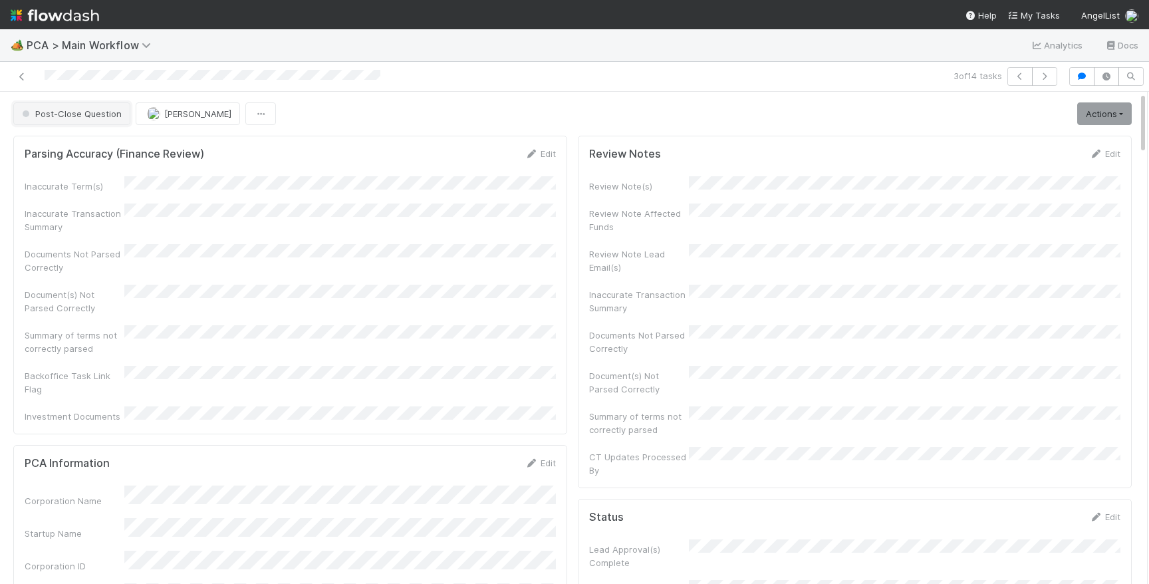
click at [80, 116] on span "Post-Close Question" at bounding box center [70, 113] width 102 height 11
click at [309, 67] on div "3 of 14 tasks" at bounding box center [574, 77] width 1149 height 30
click at [65, 8] on img at bounding box center [55, 15] width 88 height 23
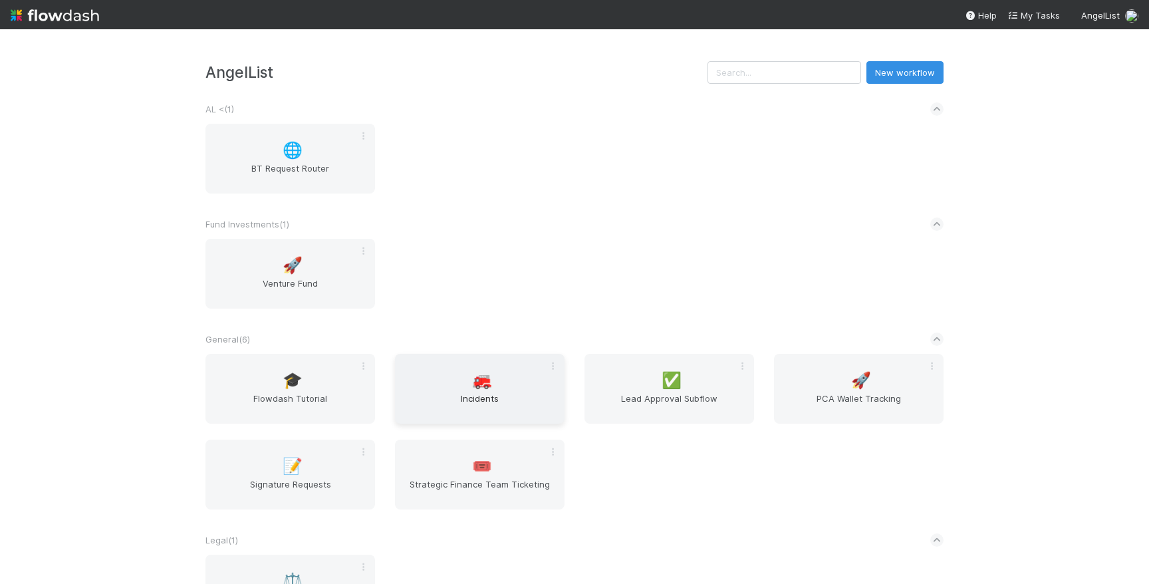
scroll to position [287, 0]
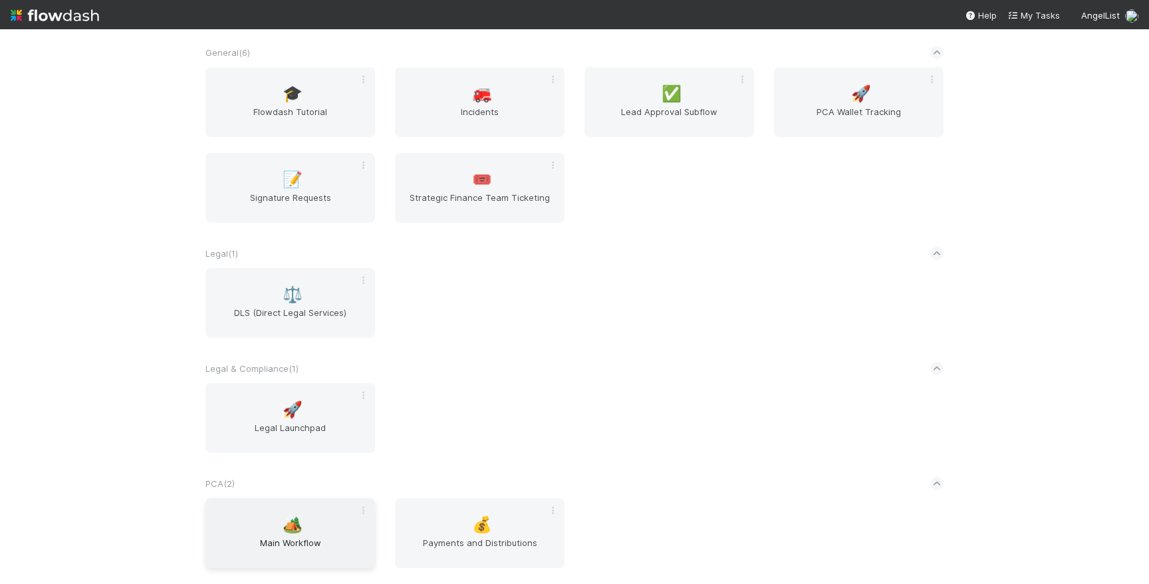
click at [317, 523] on div "🏕️ Main Workflow" at bounding box center [291, 533] width 170 height 70
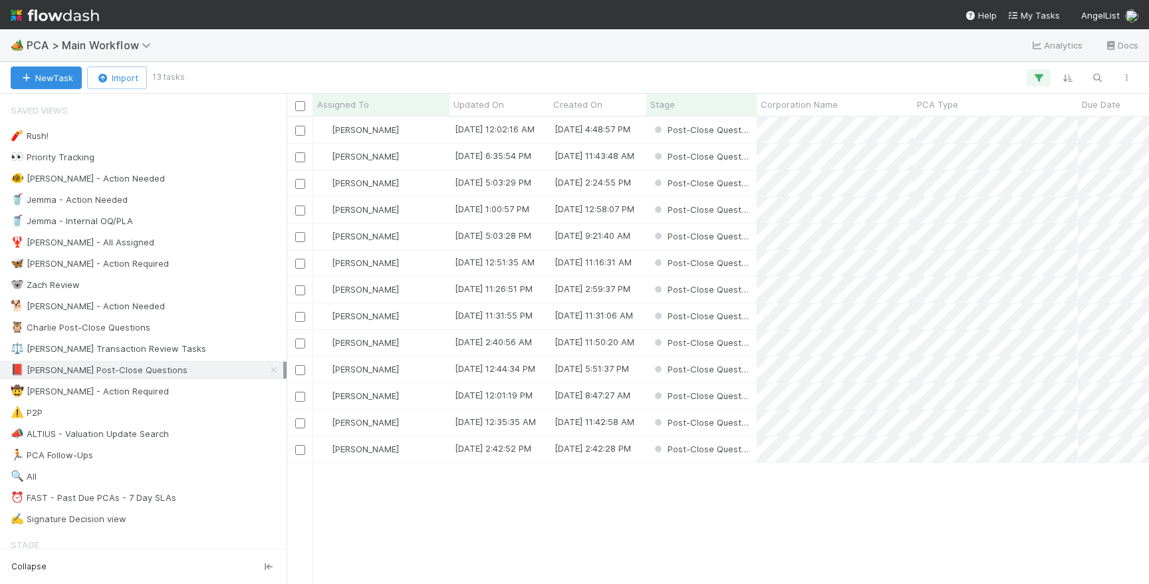
scroll to position [466, 863]
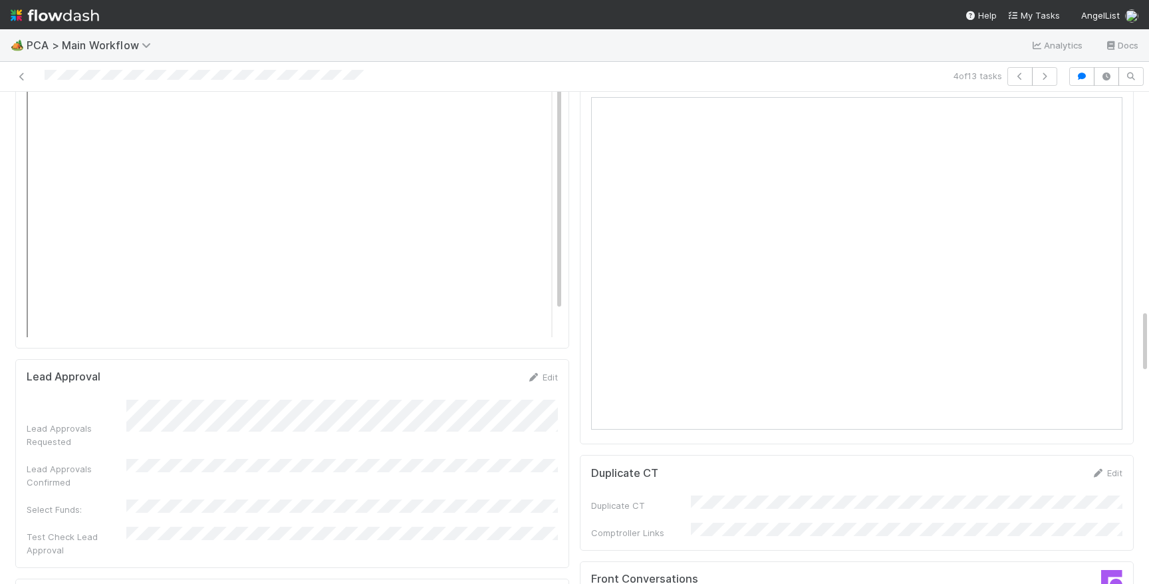
scroll to position [1614, 0]
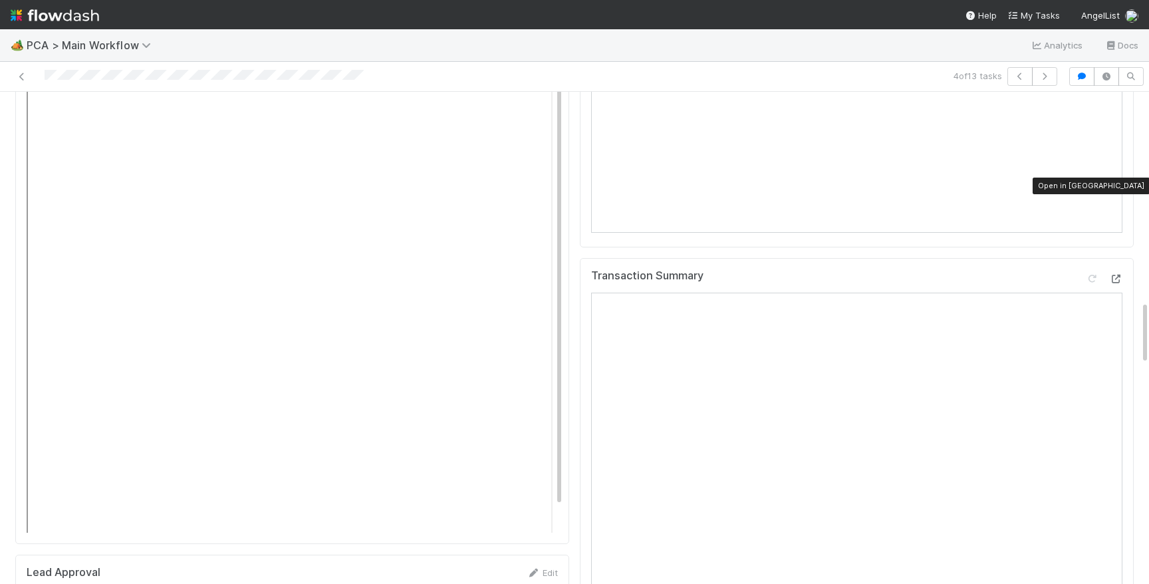
click at [1119, 275] on icon at bounding box center [1115, 279] width 13 height 9
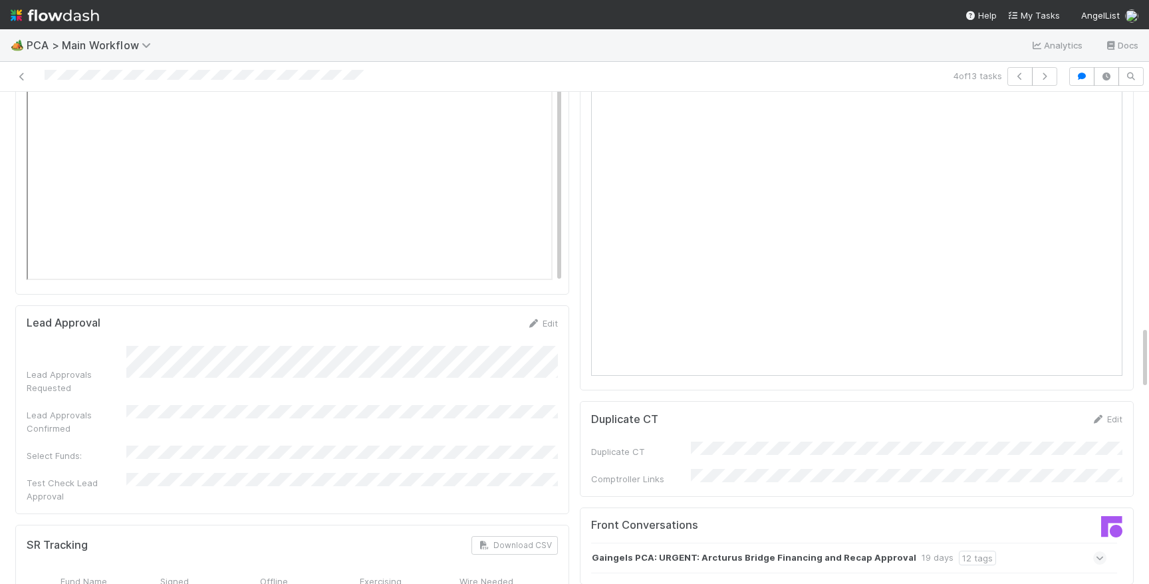
scroll to position [1901, 0]
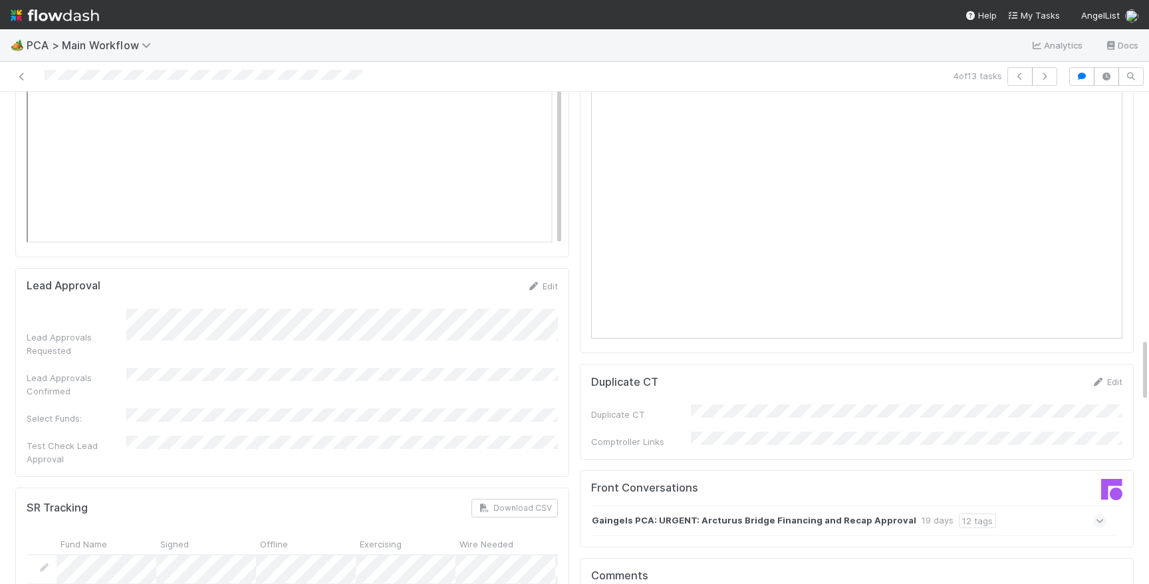
click at [1038, 505] on div "Gaingels PCA: URGENT: Arcturus Bridge Financing and Recap Approval 19 days 12 t…" at bounding box center [848, 520] width 515 height 31
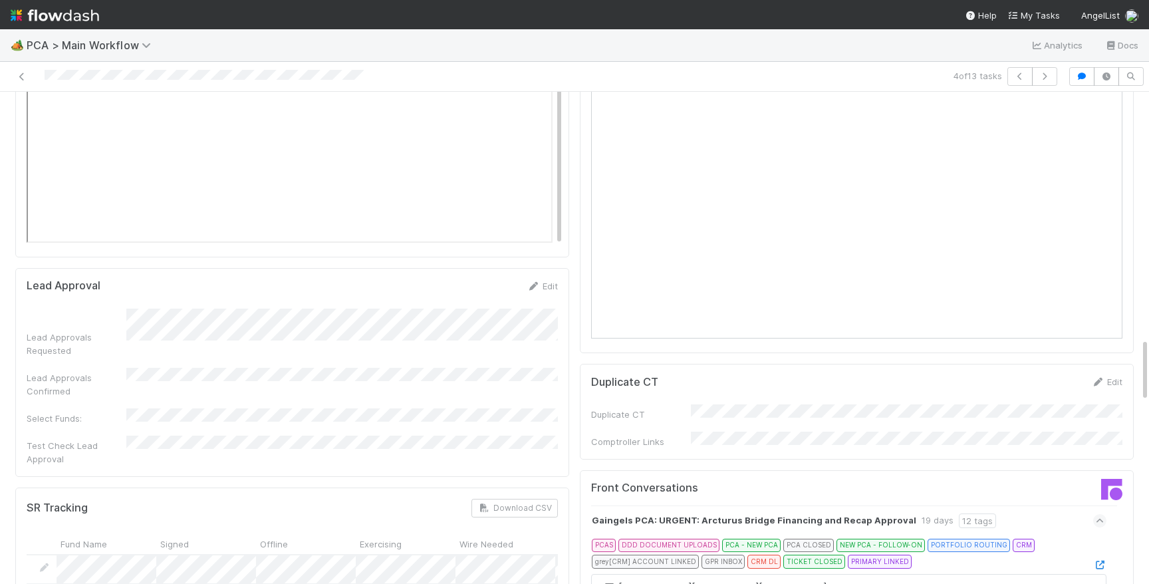
click at [1091, 539] on div "PCAS DDD DOCUMENT UPLOADS PCA - NEW PCA PCA CLOSED NEW PCA - FOLLOW-ON PORTFOLI…" at bounding box center [847, 555] width 511 height 33
click at [1102, 561] on icon at bounding box center [1099, 565] width 13 height 9
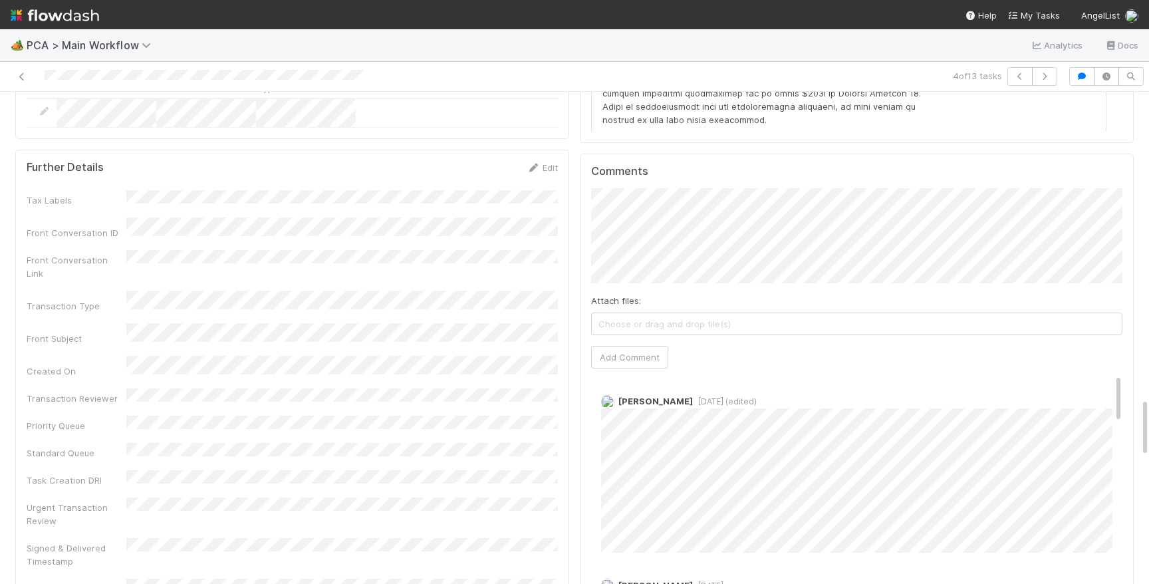
scroll to position [2488, 0]
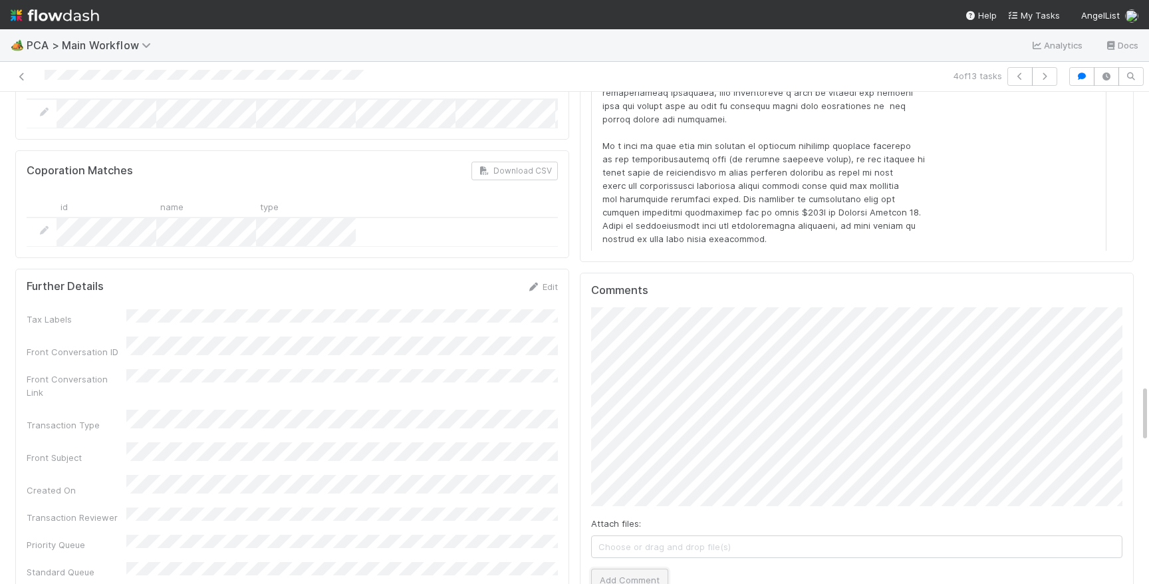
click at [627, 569] on button "Add Comment" at bounding box center [629, 580] width 77 height 23
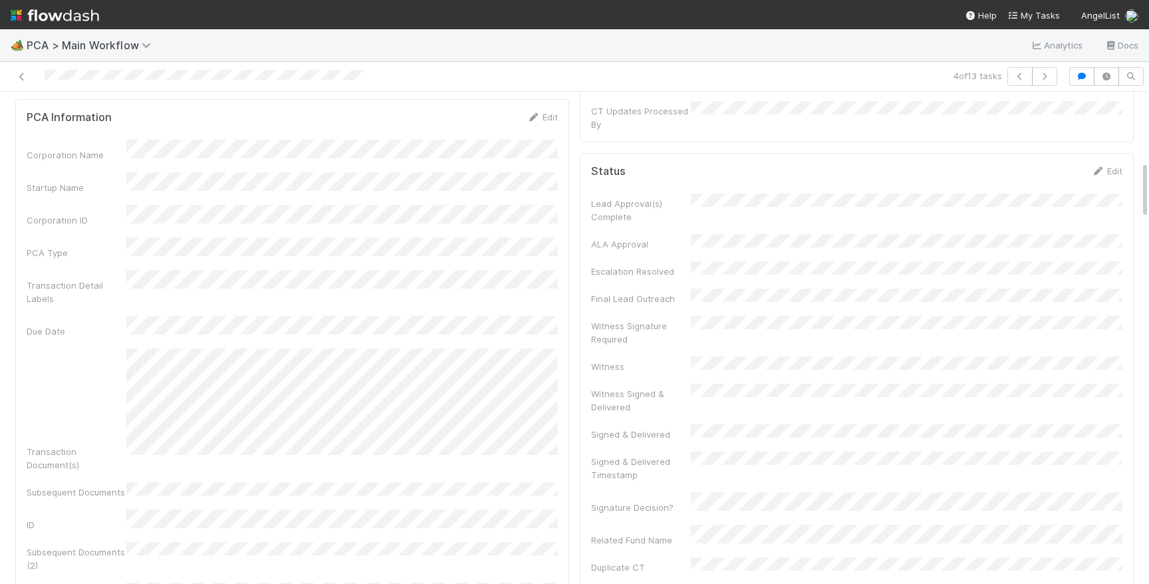
scroll to position [0, 0]
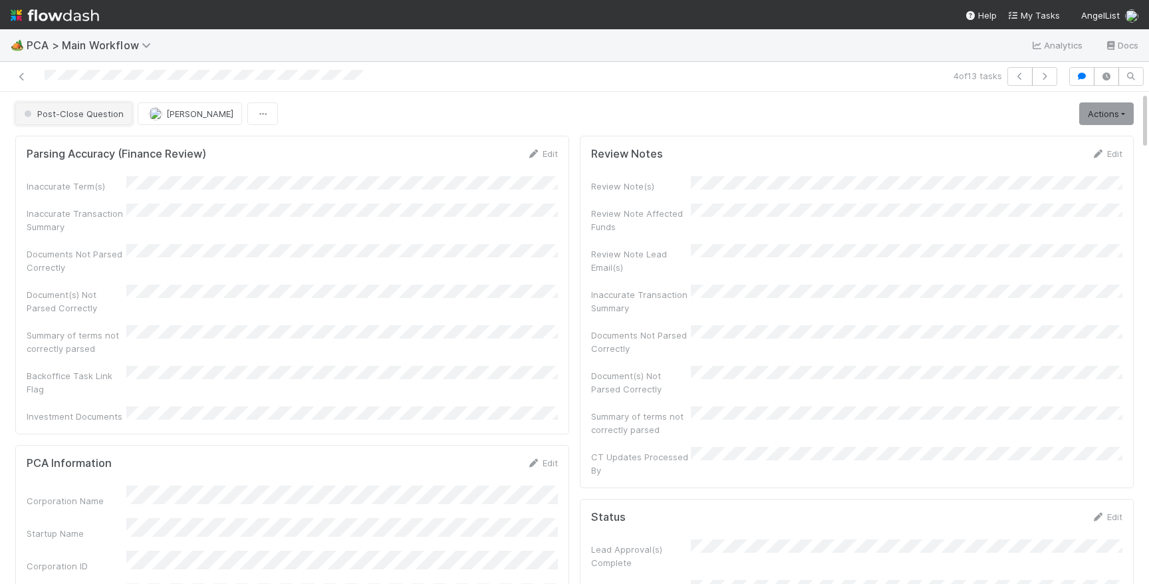
click at [118, 116] on span "Post-Close Question" at bounding box center [72, 113] width 102 height 11
click at [336, 70] on div at bounding box center [204, 77] width 319 height 14
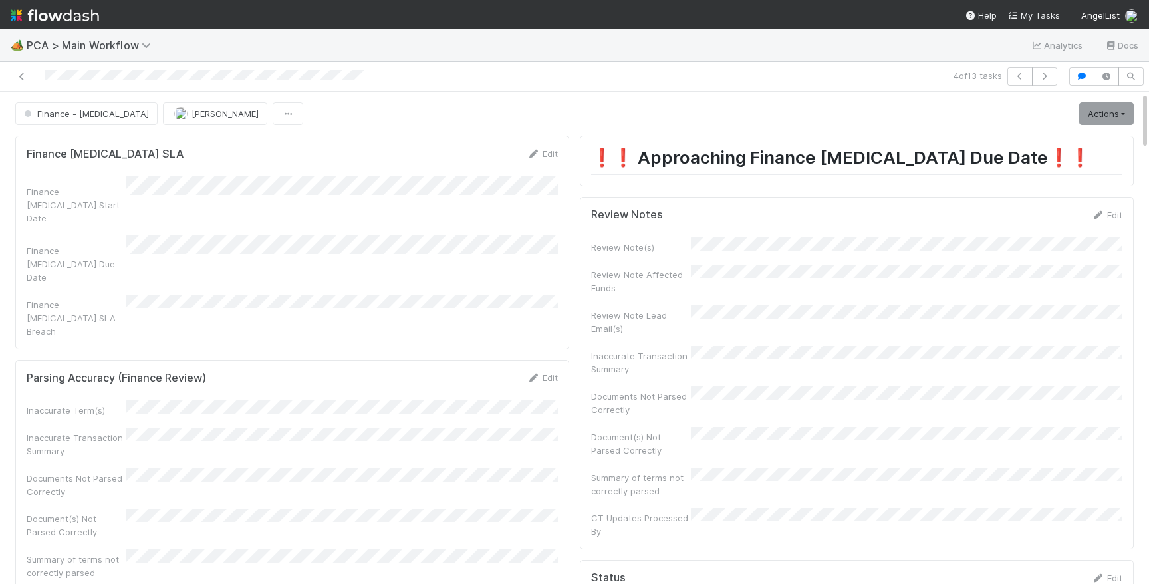
click at [336, 70] on div at bounding box center [204, 77] width 319 height 14
click at [53, 21] on img at bounding box center [55, 15] width 88 height 23
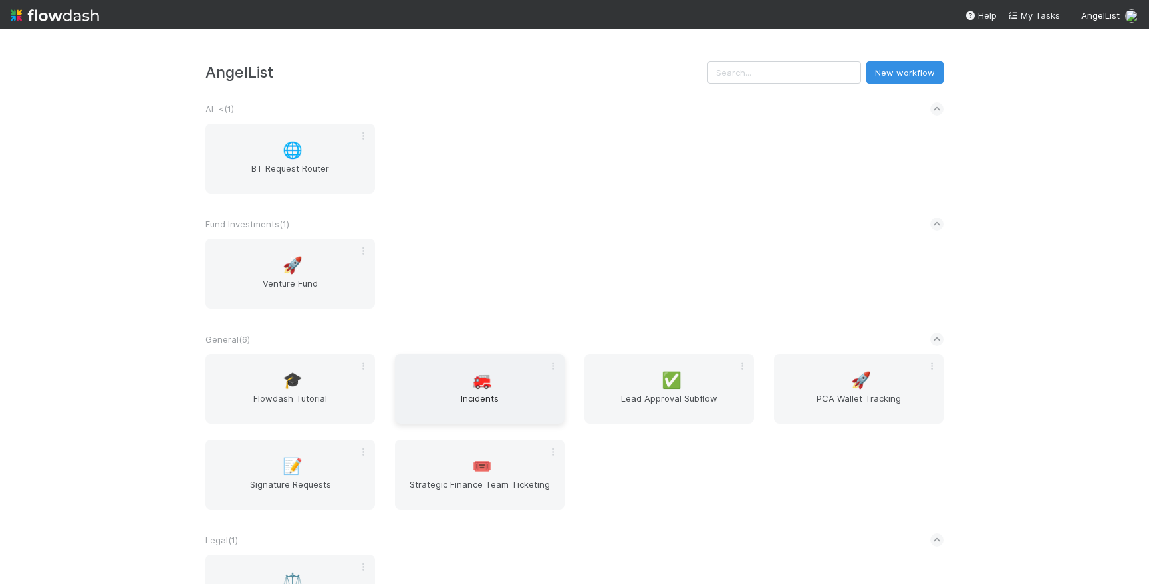
scroll to position [287, 0]
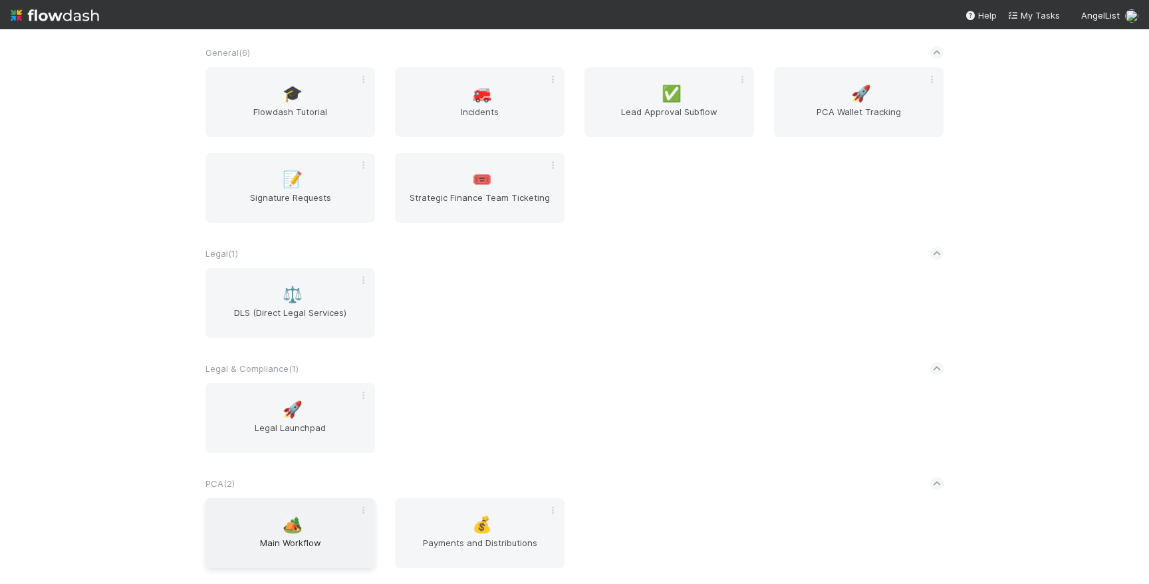
click at [308, 503] on div "🏕️ Main Workflow" at bounding box center [291, 533] width 170 height 70
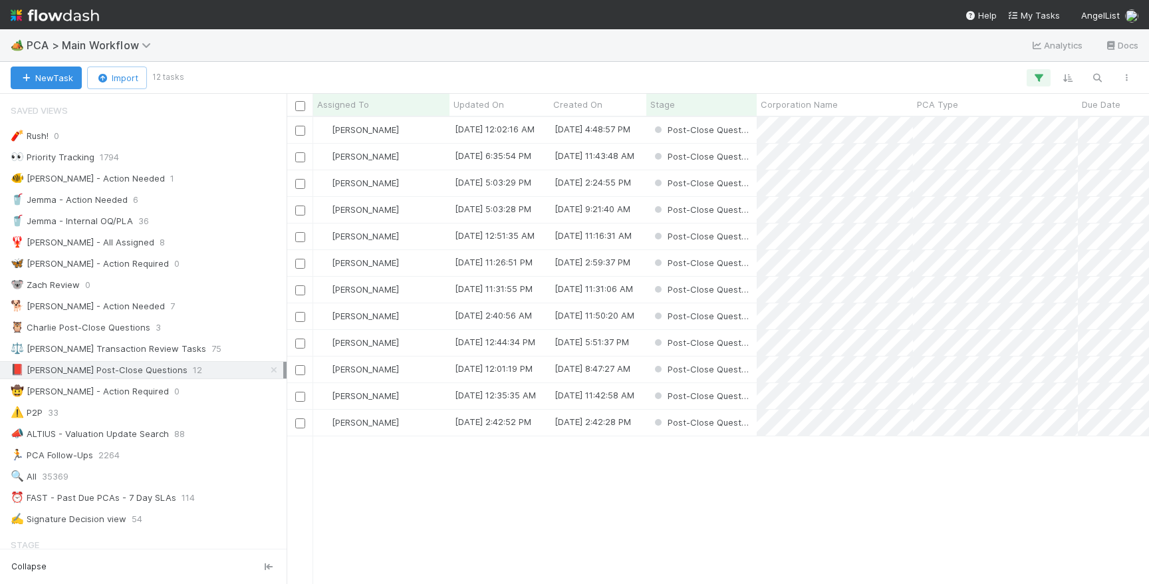
scroll to position [0, 1]
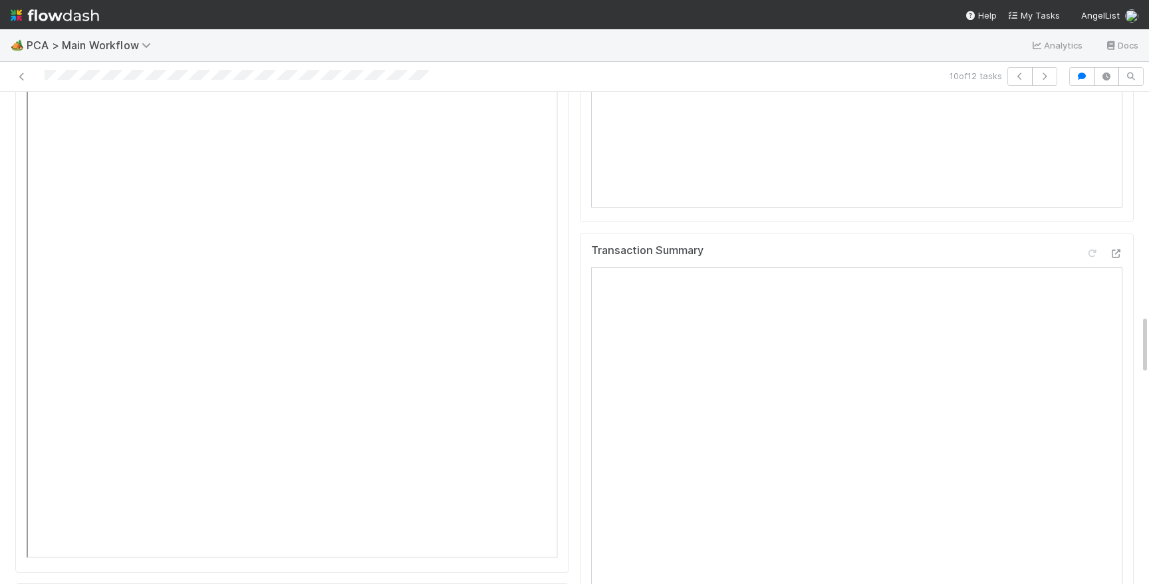
scroll to position [1362, 0]
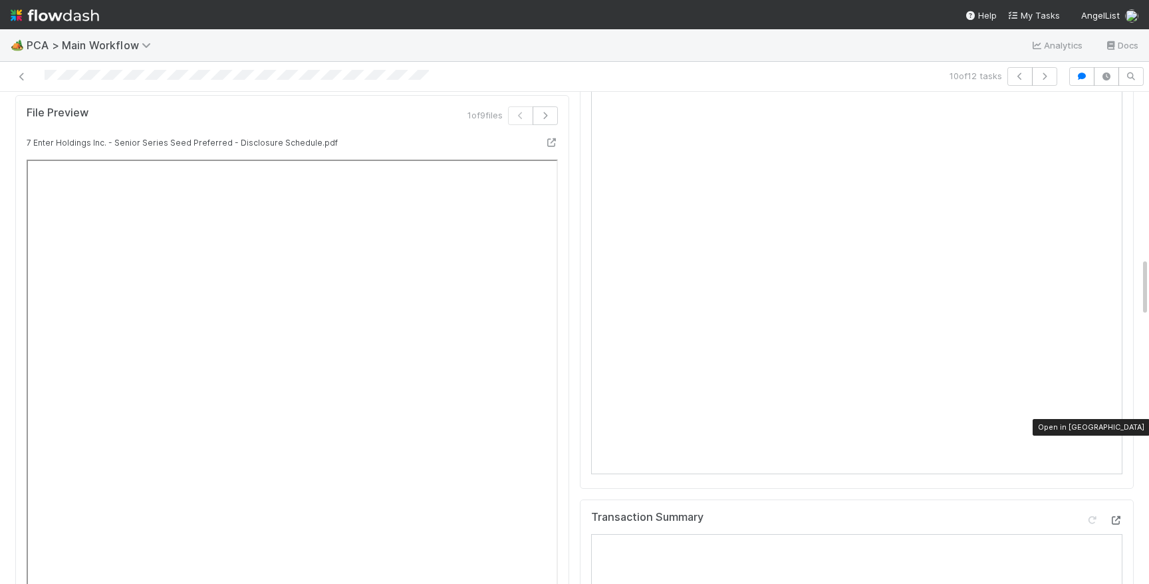
click at [1120, 513] on div at bounding box center [1115, 519] width 13 height 13
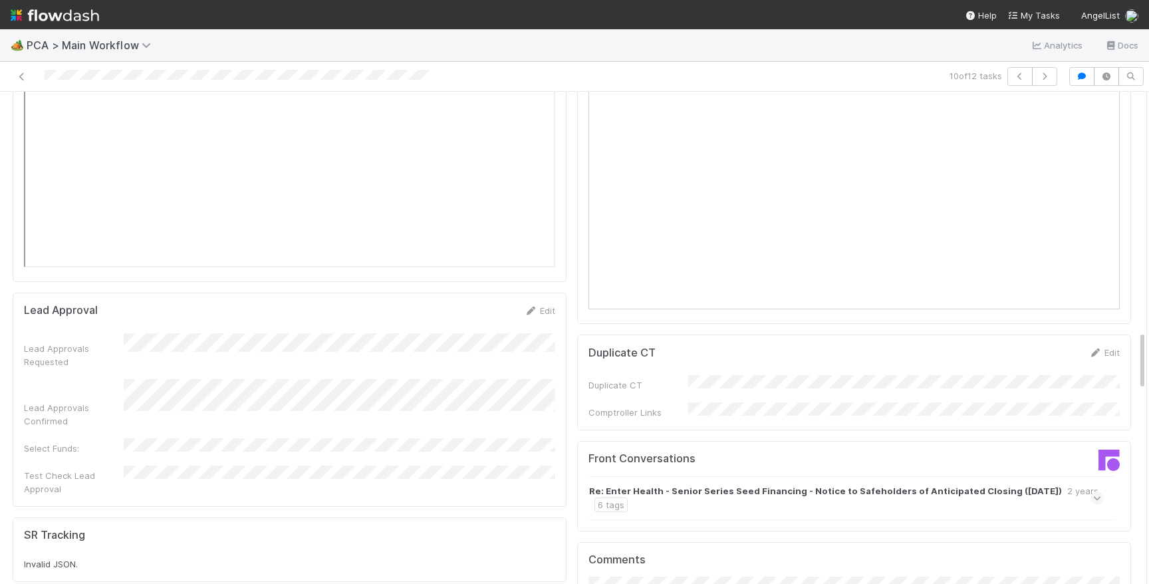
scroll to position [1965, 0]
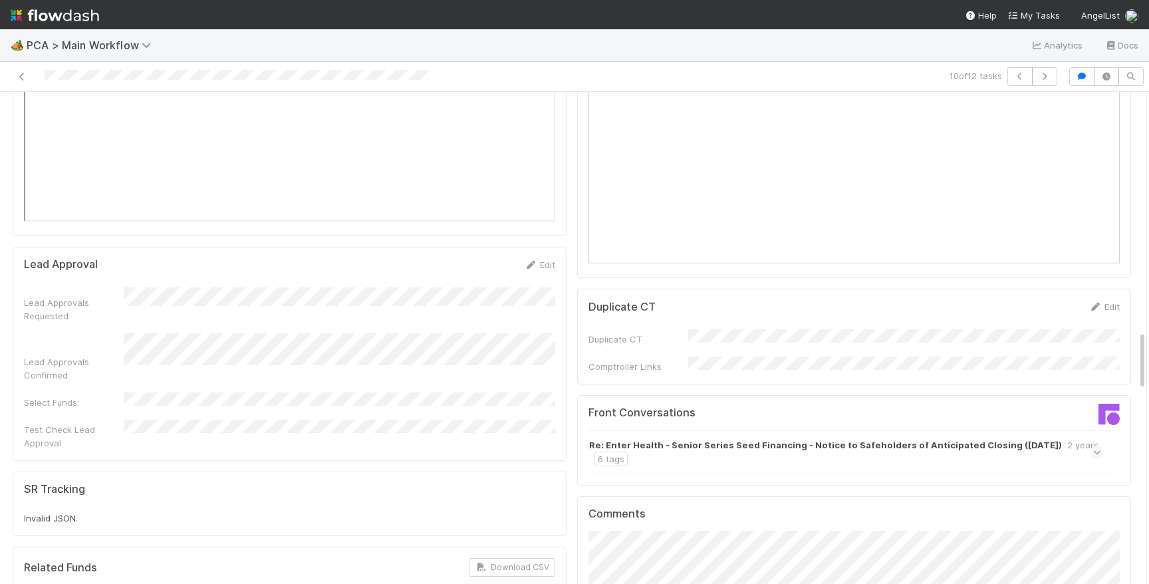
click at [833, 438] on strong "Re: Enter Health - Senior Series Seed Financing - Notice to Safeholders of Anti…" at bounding box center [825, 444] width 473 height 13
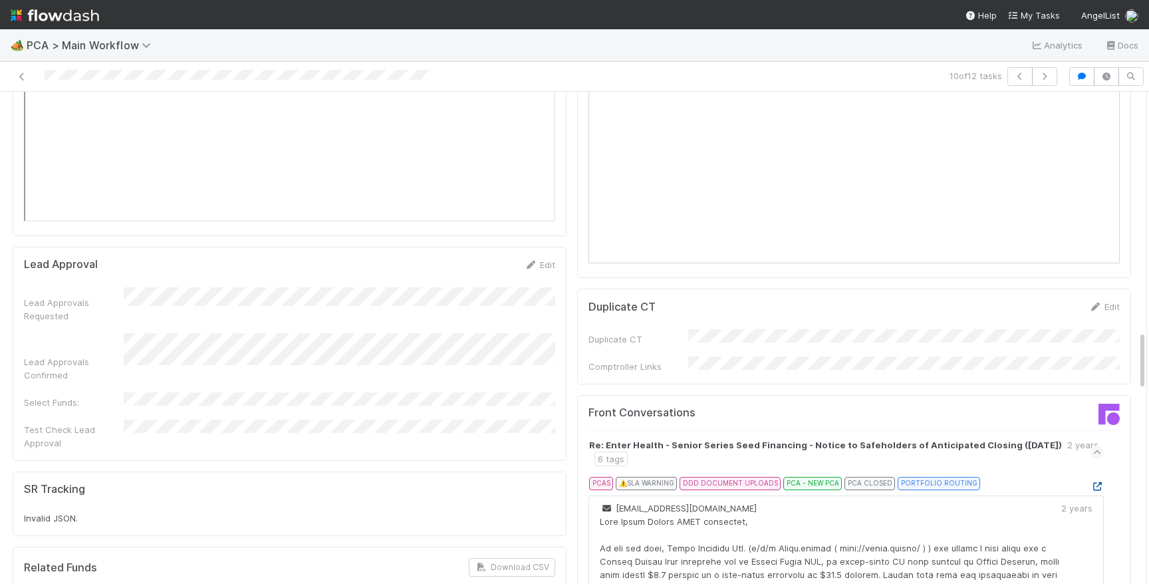
click at [1091, 482] on icon at bounding box center [1097, 486] width 13 height 9
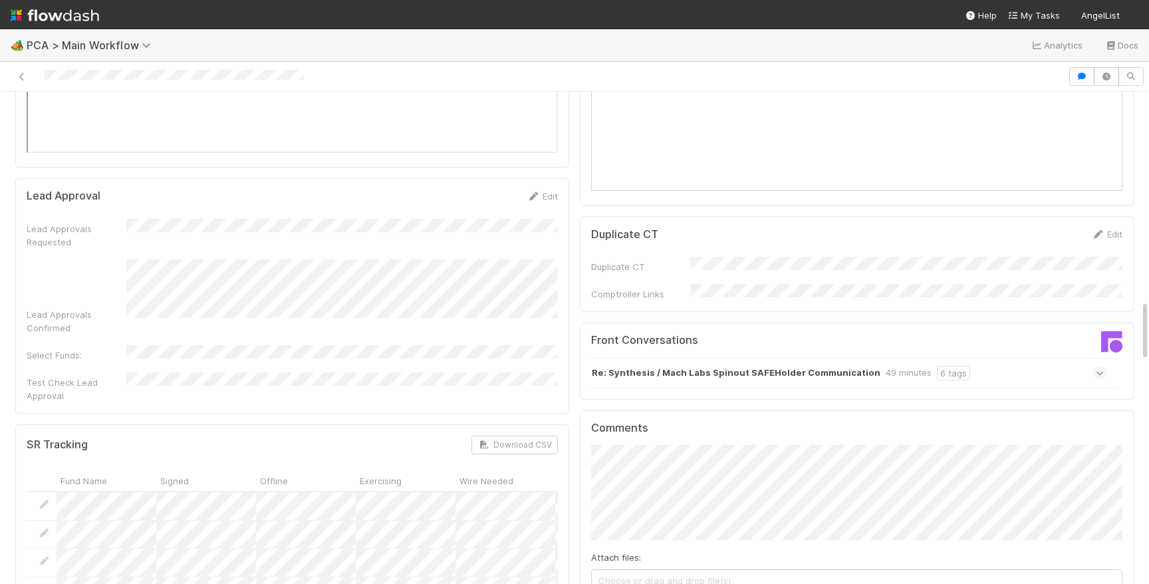
scroll to position [2015, 0]
